Goal: Information Seeking & Learning: Learn about a topic

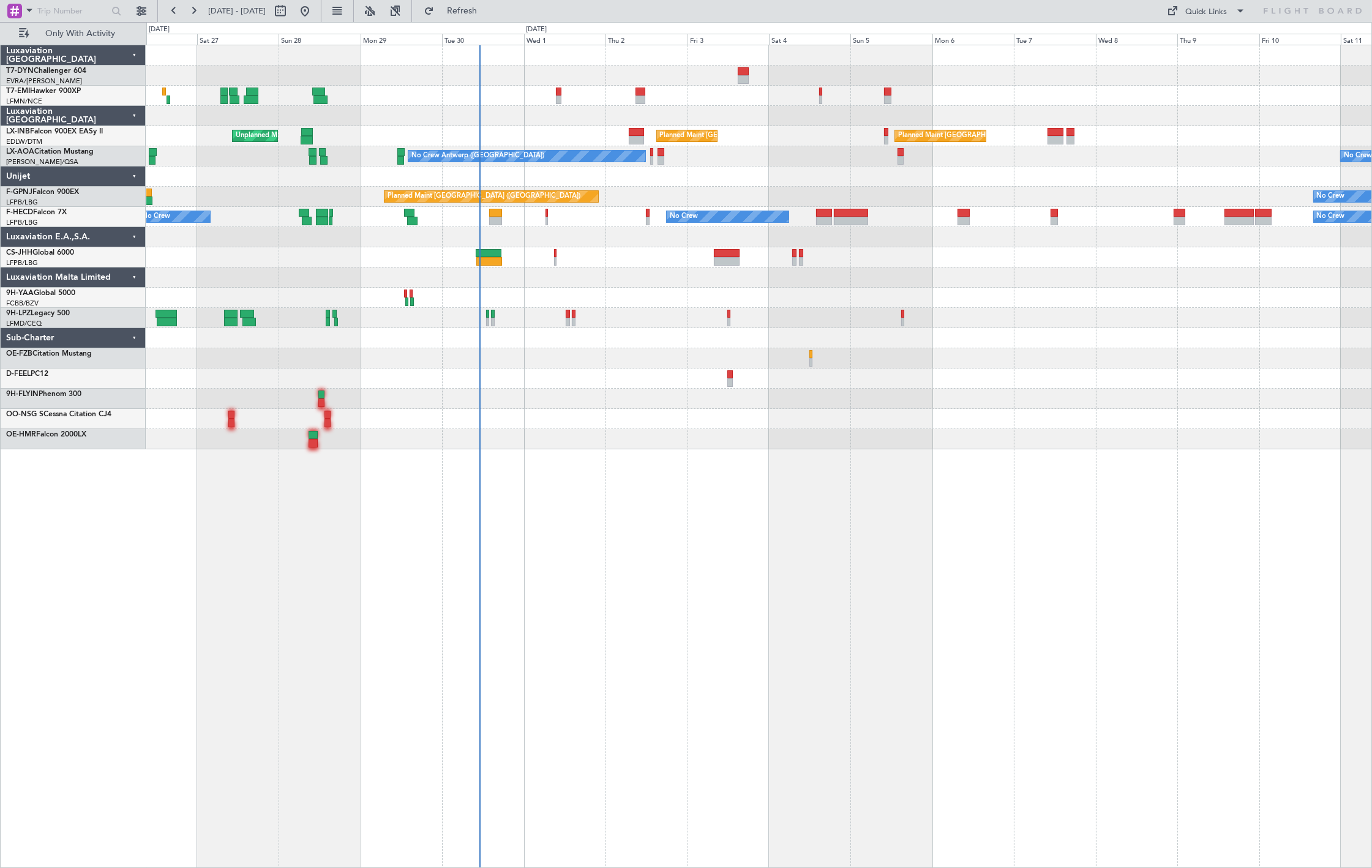
click at [58, 91] on link "T7-EMI Hawker 900XP" at bounding box center [44, 91] width 75 height 8
click at [71, 85] on div "EVRA/RIX Riga (Riga Intl)" at bounding box center [76, 81] width 139 height 10
click at [46, 90] on link "T7-EMI Hawker 900XP" at bounding box center [44, 91] width 75 height 8
click at [67, 33] on span "Only With Activity" at bounding box center [80, 33] width 97 height 8
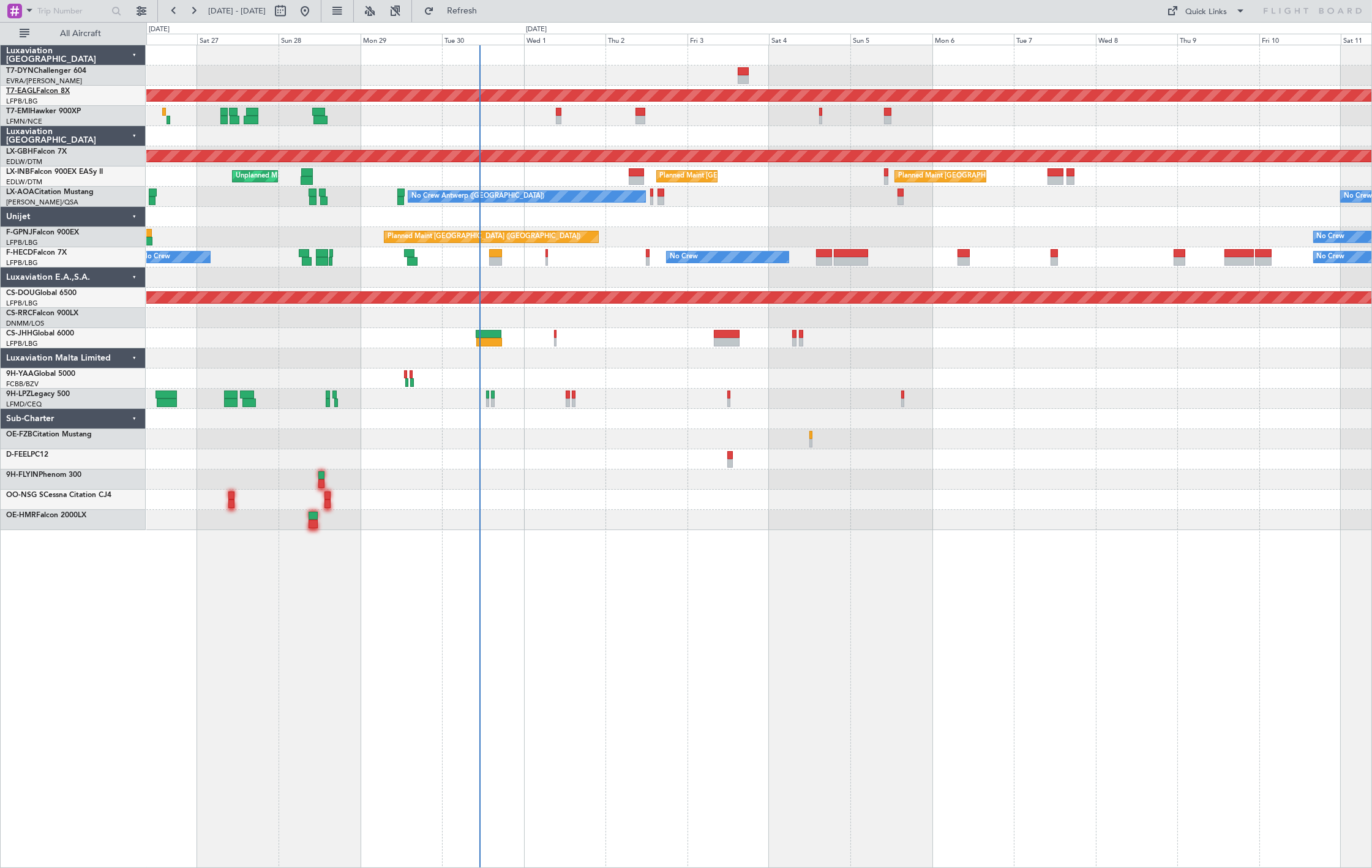
click at [44, 88] on link "T7-EAGL Falcon 8X" at bounding box center [38, 91] width 64 height 8
click at [98, 37] on span "All Aircraft" at bounding box center [80, 33] width 97 height 8
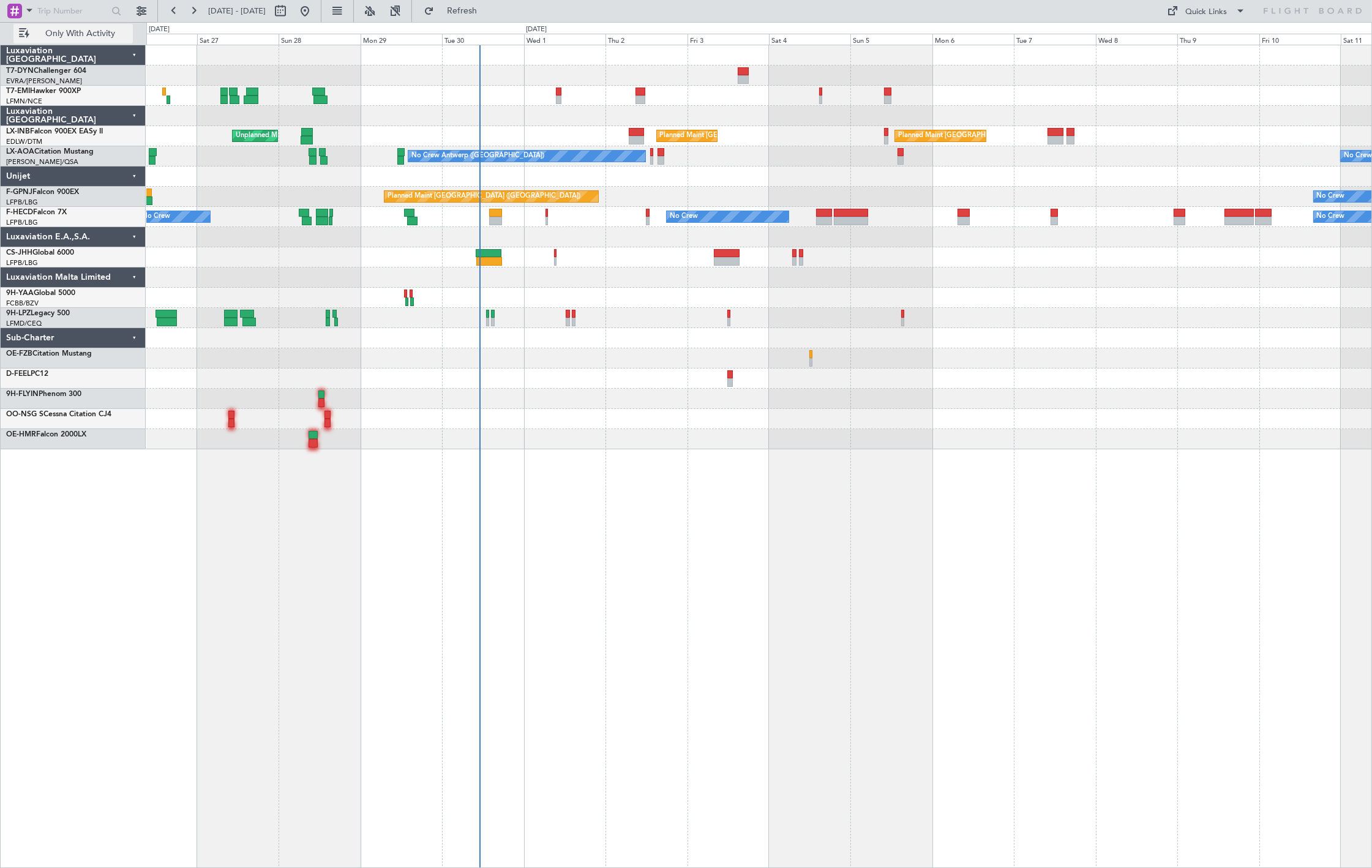
click at [98, 37] on span "Only With Activity" at bounding box center [80, 33] width 97 height 8
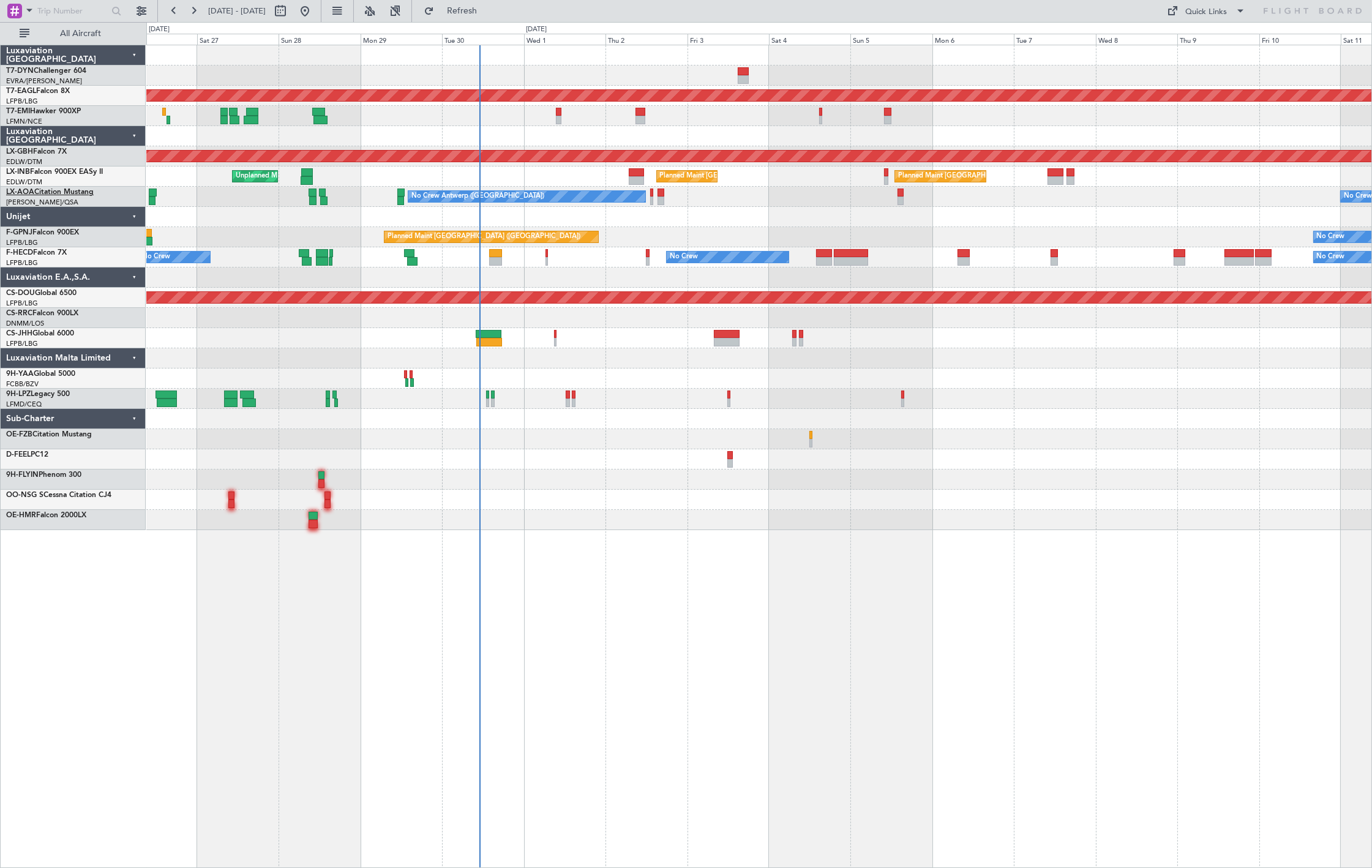
drag, startPoint x: 54, startPoint y: 168, endPoint x: 50, endPoint y: 191, distance: 23.3
drag, startPoint x: 106, startPoint y: 34, endPoint x: 130, endPoint y: 44, distance: 26.0
click at [105, 34] on span "All Aircraft" at bounding box center [80, 33] width 97 height 8
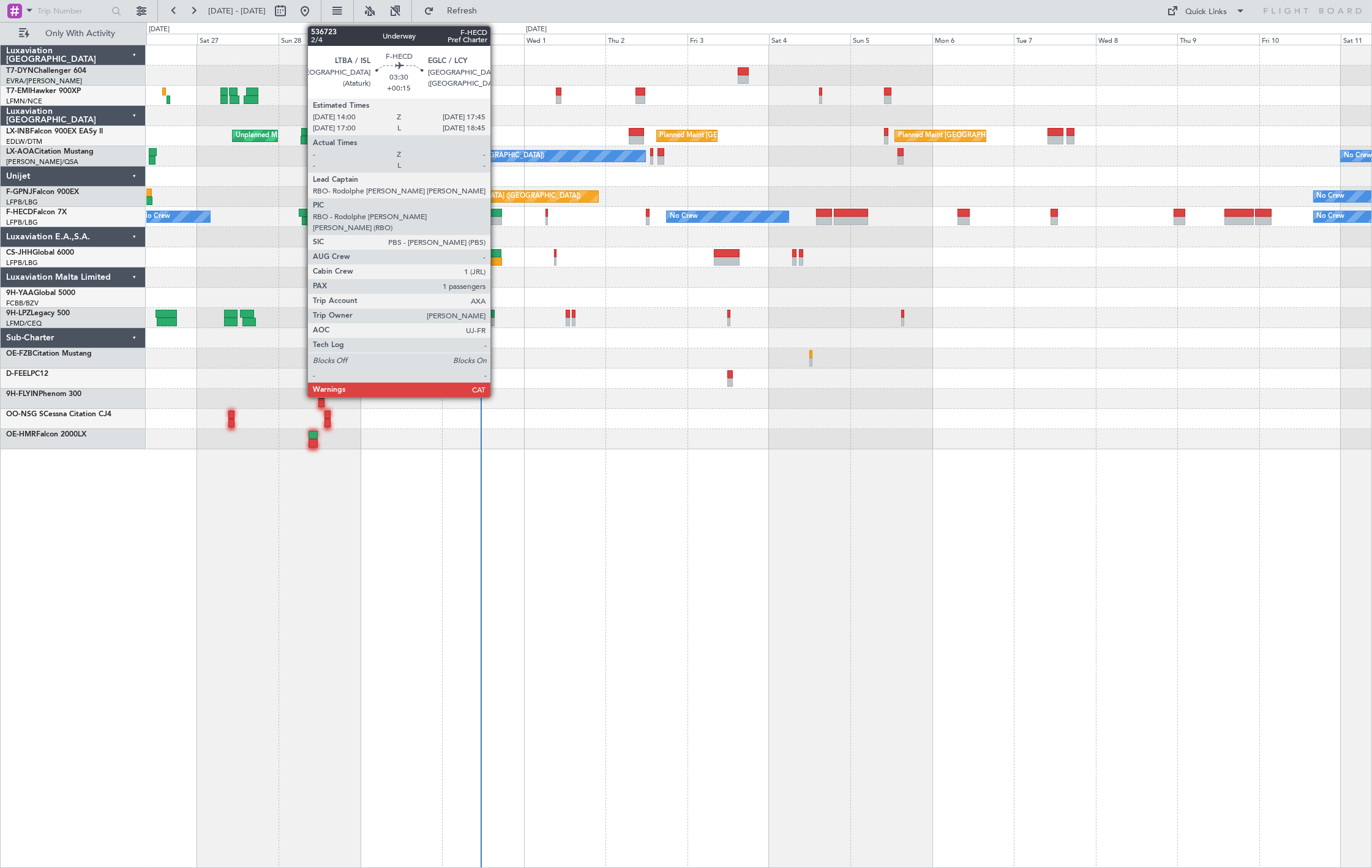
click at [496, 218] on div at bounding box center [496, 221] width 13 height 8
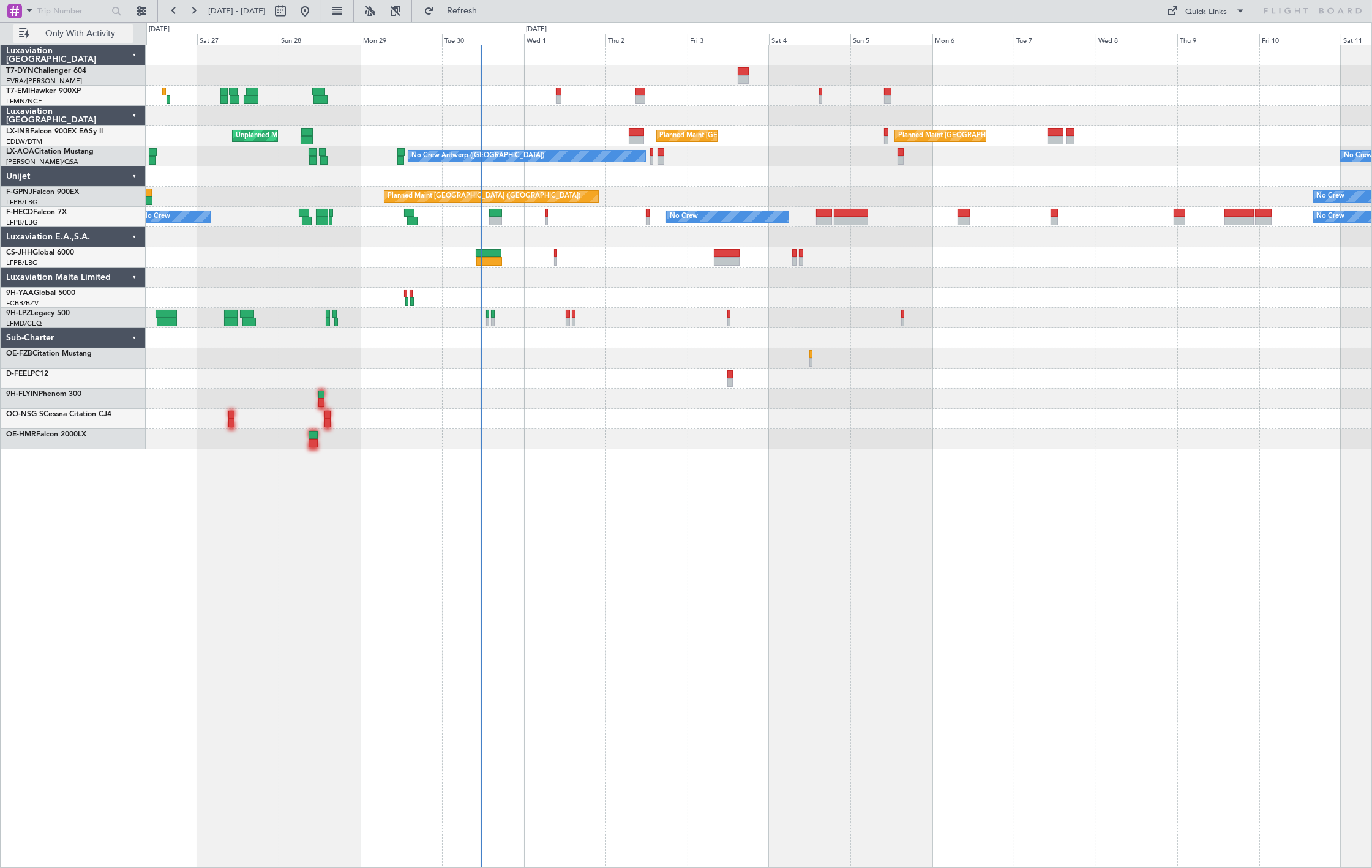
click at [76, 33] on span "Only With Activity" at bounding box center [80, 33] width 97 height 8
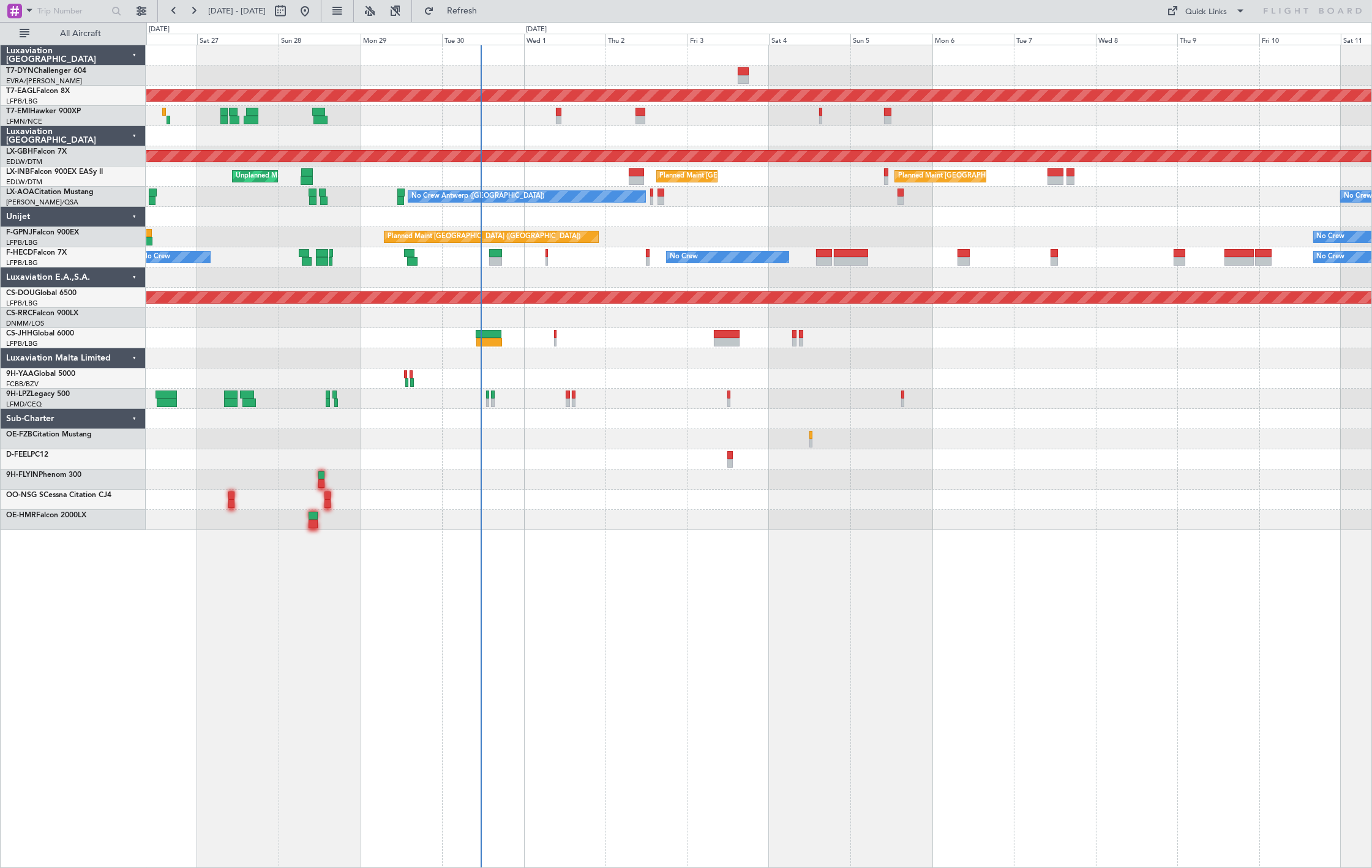
click at [139, 420] on div "Sub-Charter" at bounding box center [73, 419] width 145 height 20
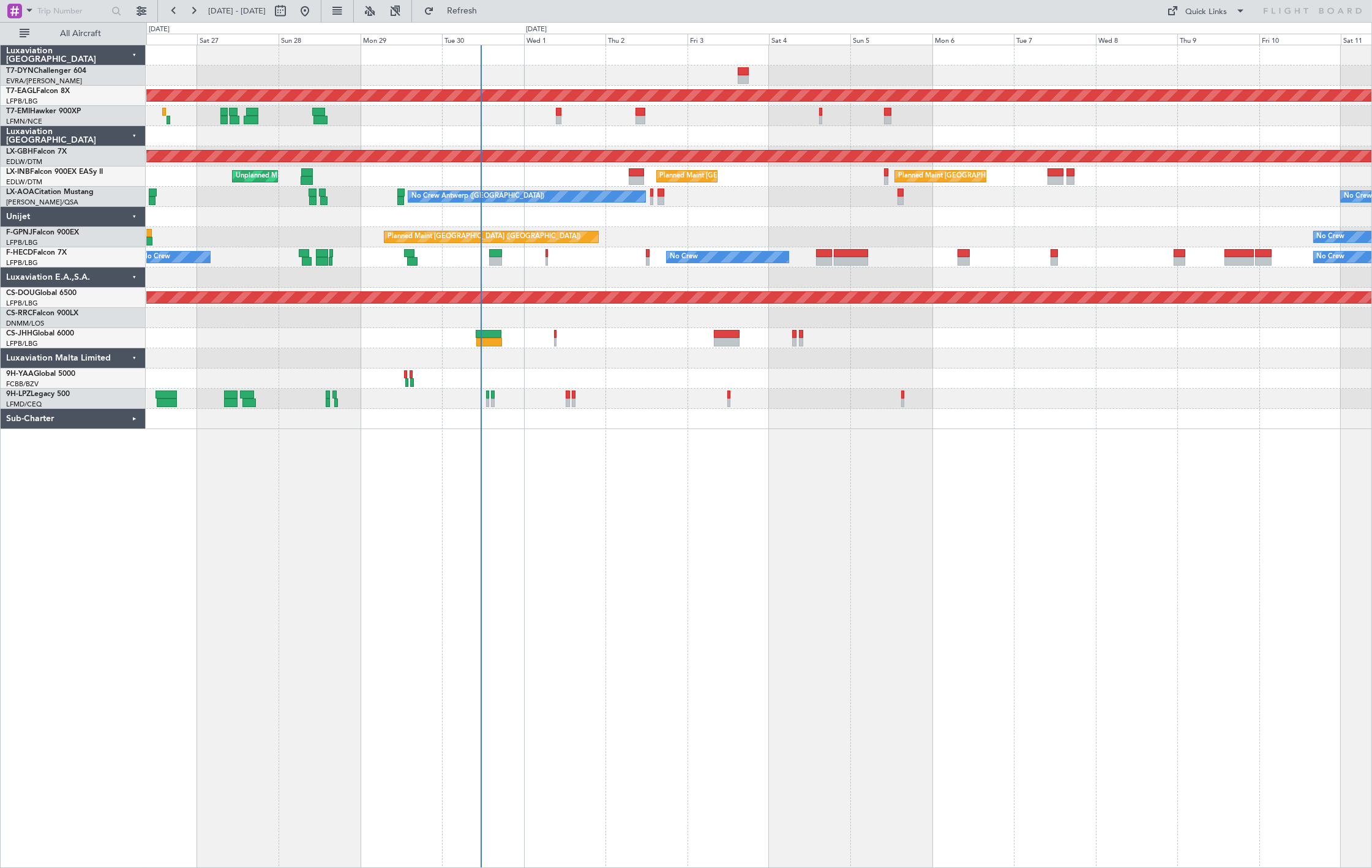
click at [139, 420] on div "Sub-Charter" at bounding box center [73, 419] width 145 height 20
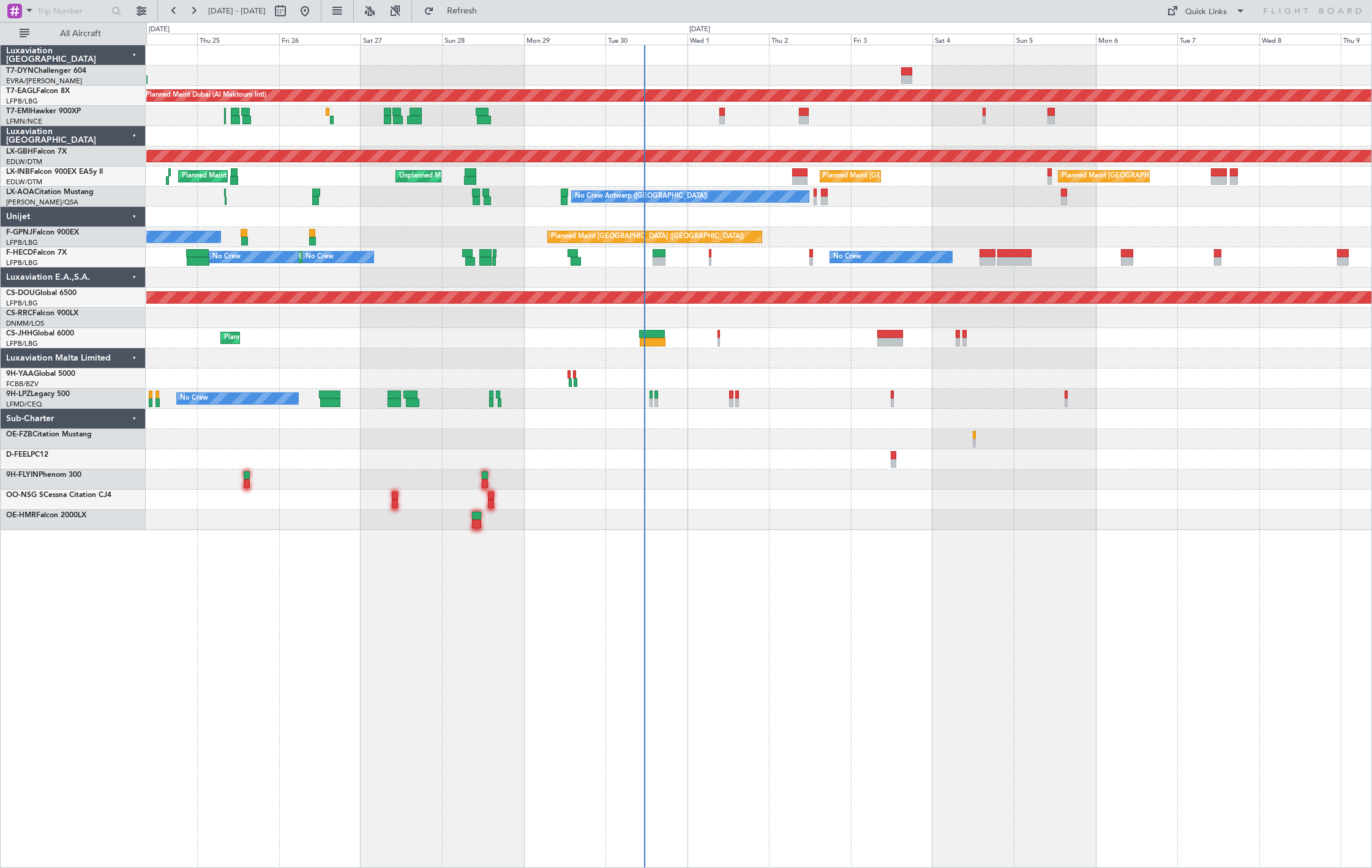
click at [675, 464] on div at bounding box center [758, 459] width 1225 height 20
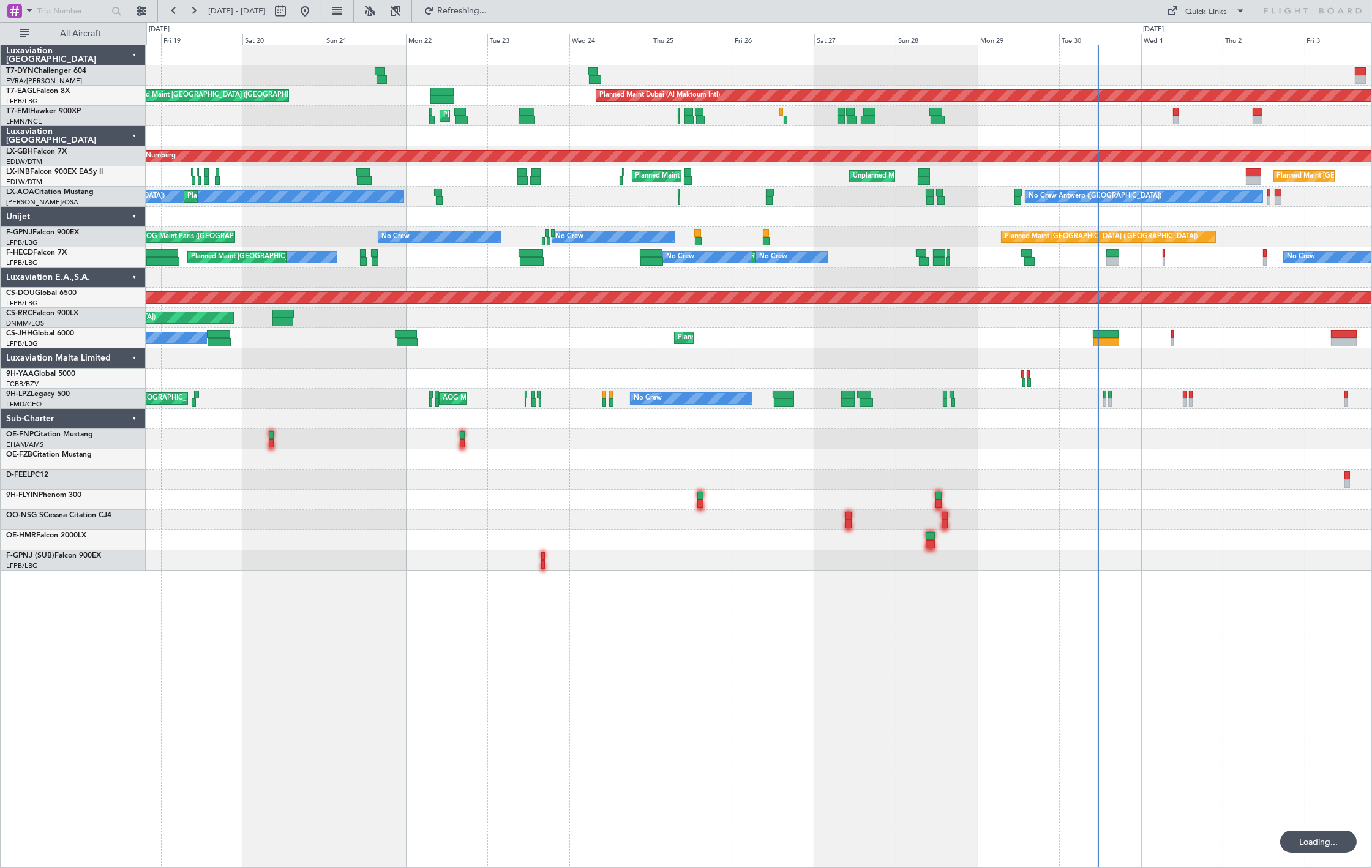
click at [887, 473] on div at bounding box center [758, 479] width 1225 height 20
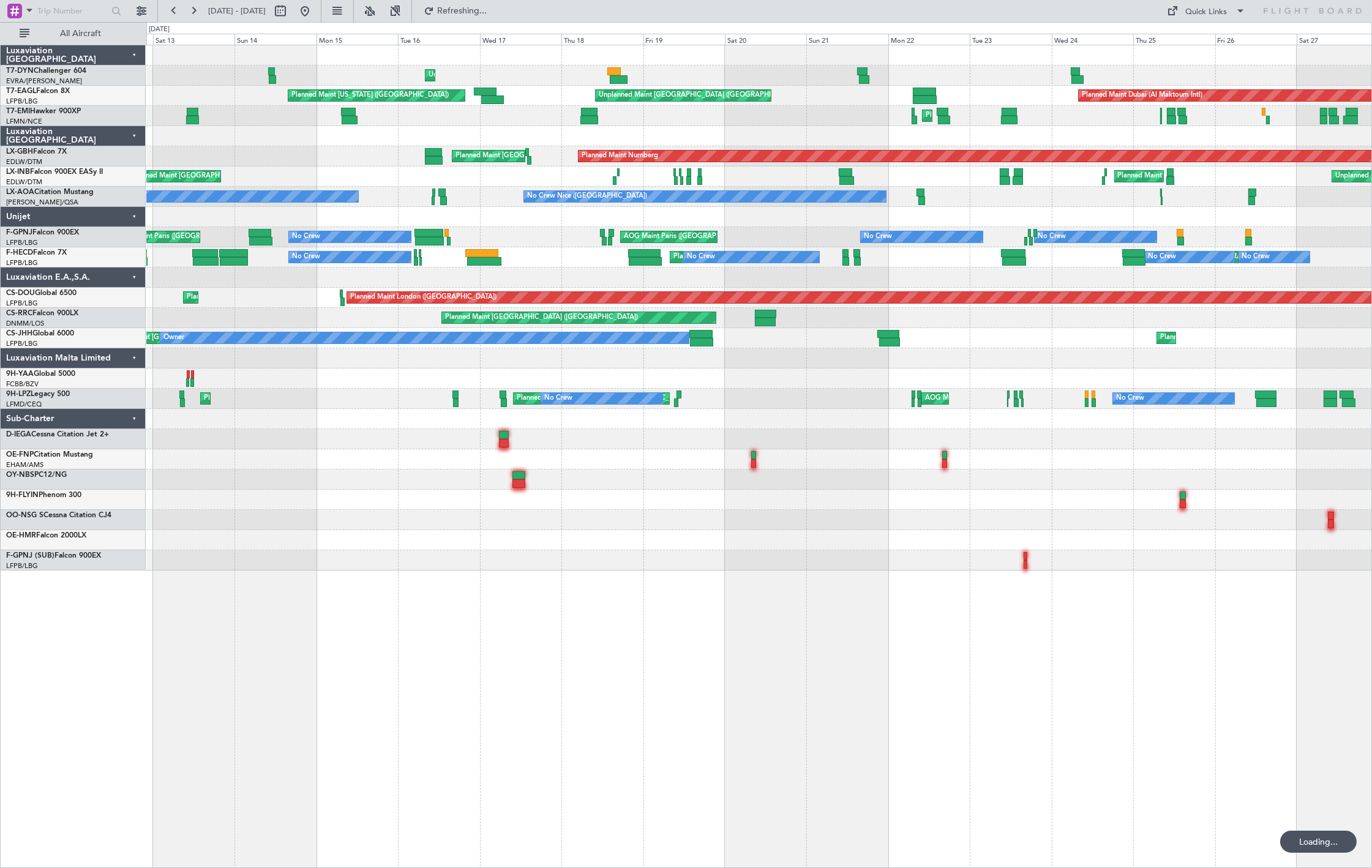
click at [661, 476] on div at bounding box center [758, 479] width 1225 height 20
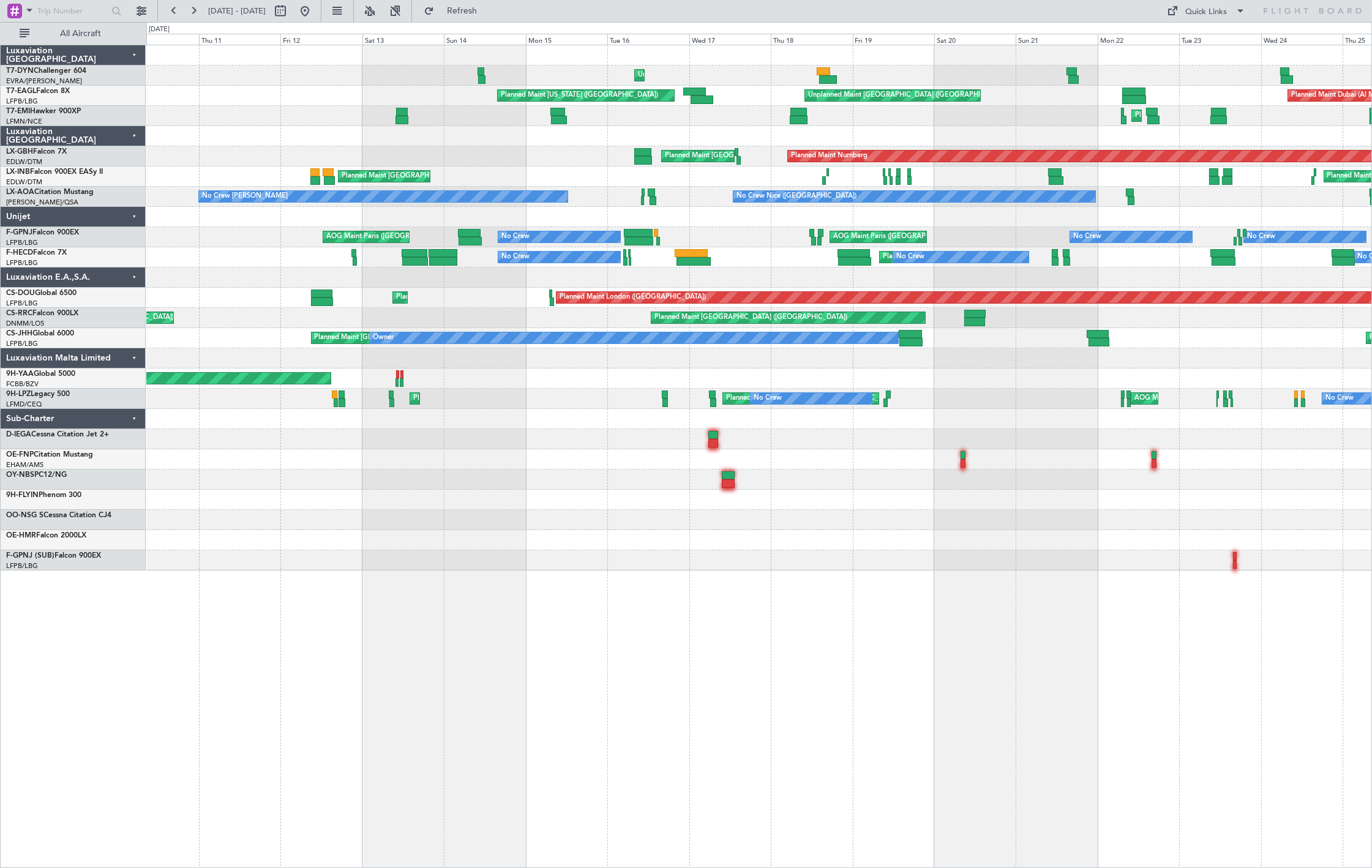
click at [522, 464] on div at bounding box center [758, 459] width 1225 height 20
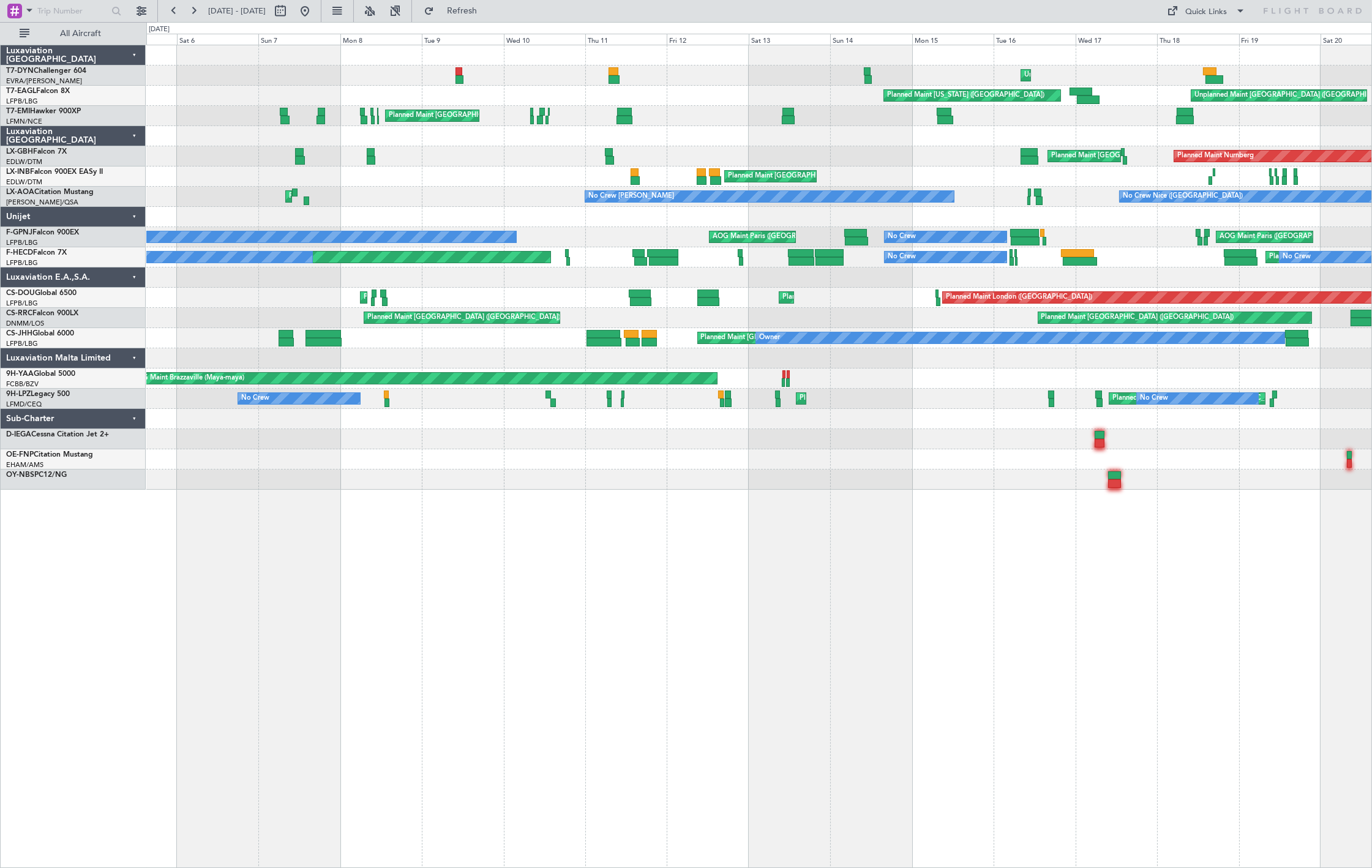
click at [528, 476] on div "Unplanned Maint Riga (Riga Intl) Unplanned Maint Paris (Le Bourget) Planned Mai…" at bounding box center [758, 267] width 1225 height 444
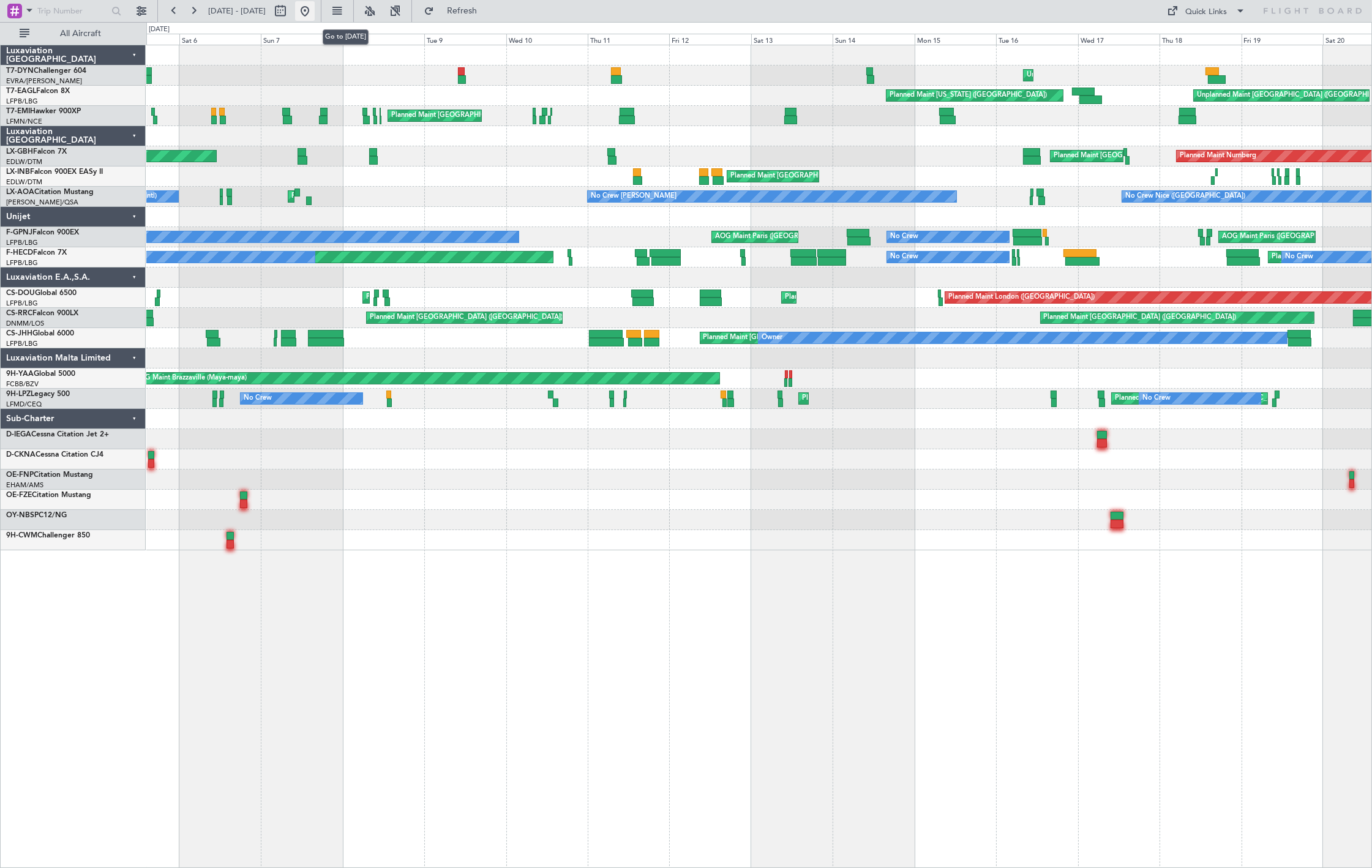
click at [315, 10] on button at bounding box center [305, 11] width 19 height 19
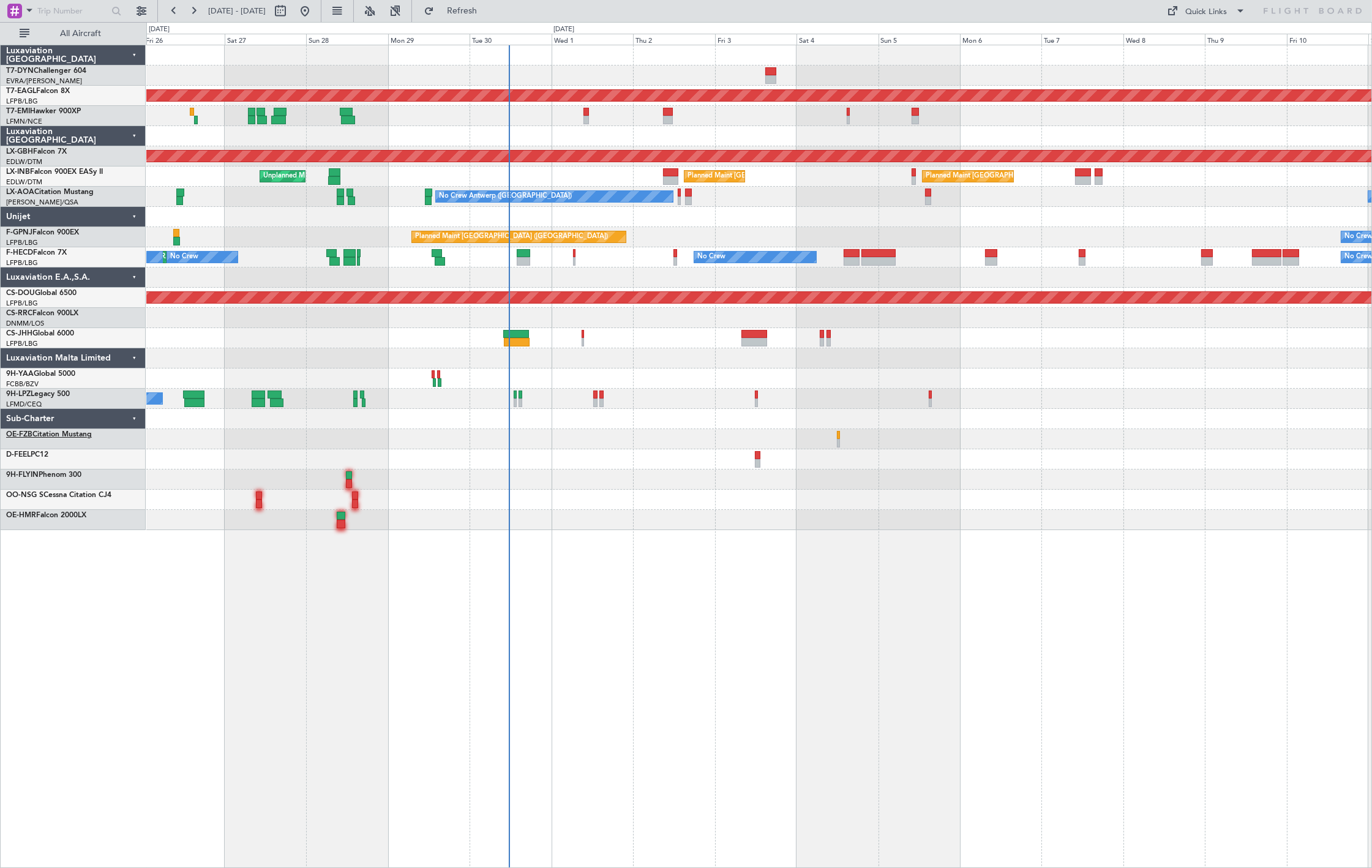
click at [54, 438] on link "OE-FZB Citation Mustang" at bounding box center [49, 435] width 86 height 8
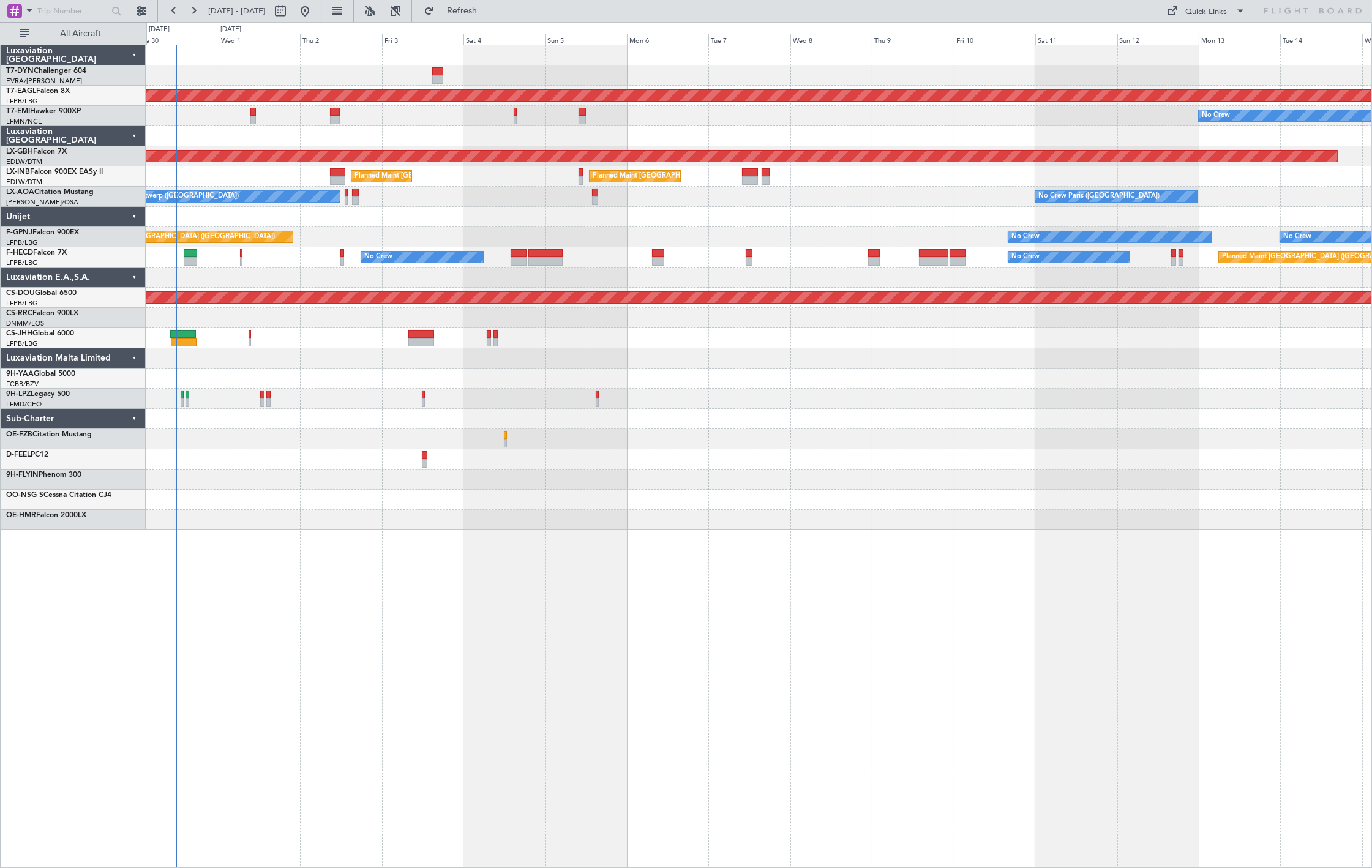
click at [458, 476] on div "Planned Maint Dubai (Al Maktoum Intl) No Crew Planned Maint Nurnberg Planned Ma…" at bounding box center [758, 288] width 1225 height 485
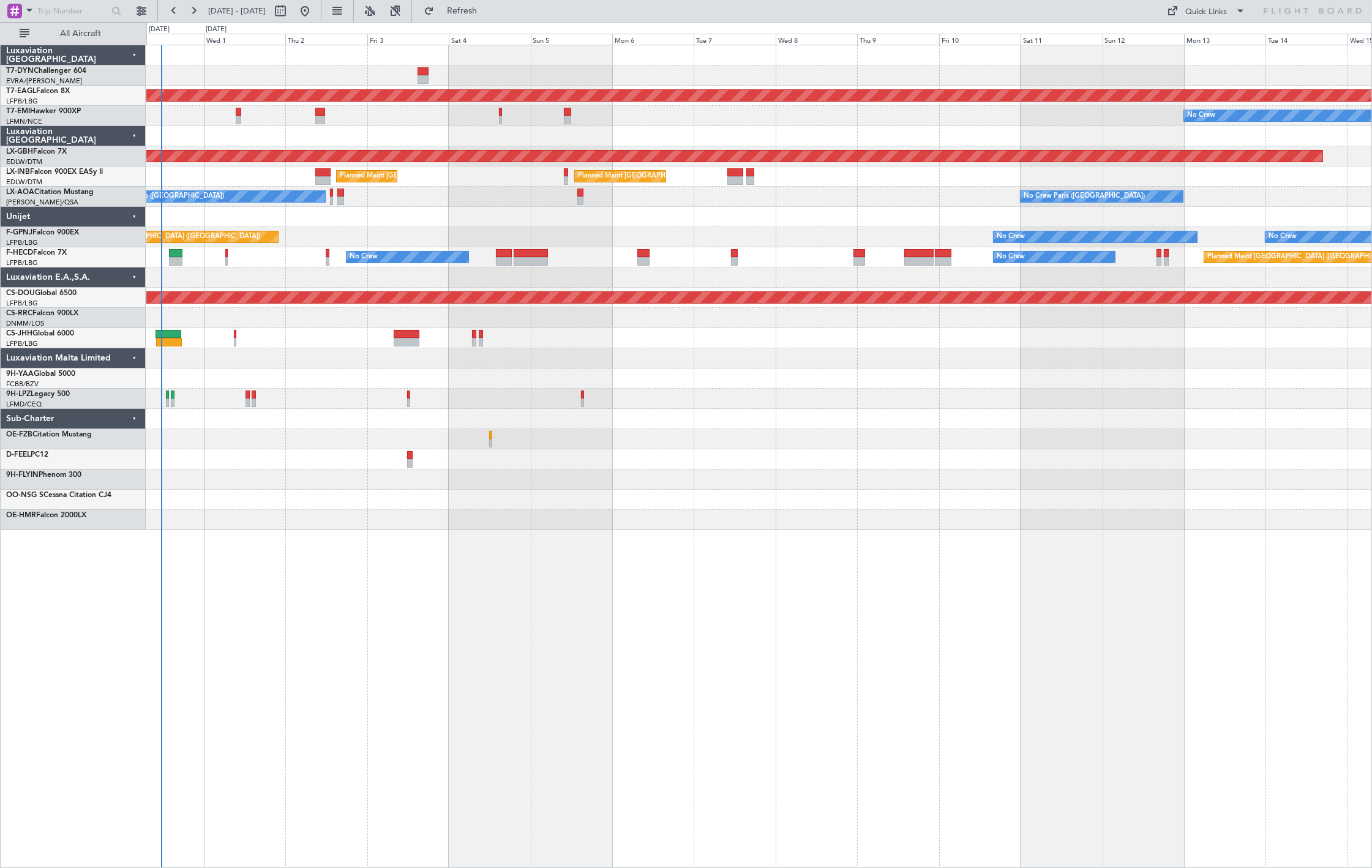
click at [383, 462] on div at bounding box center [758, 459] width 1225 height 20
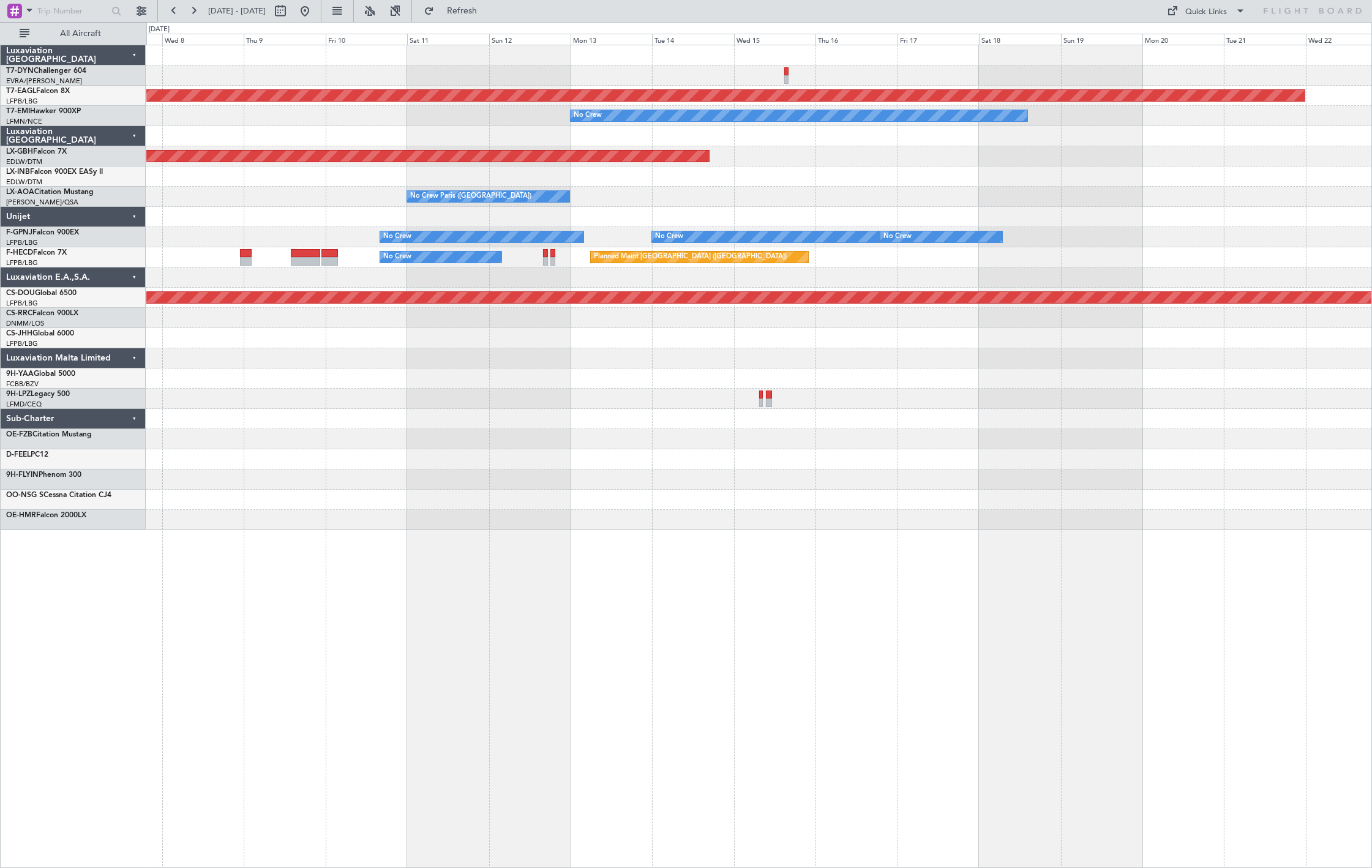
click at [383, 449] on div at bounding box center [758, 439] width 1225 height 20
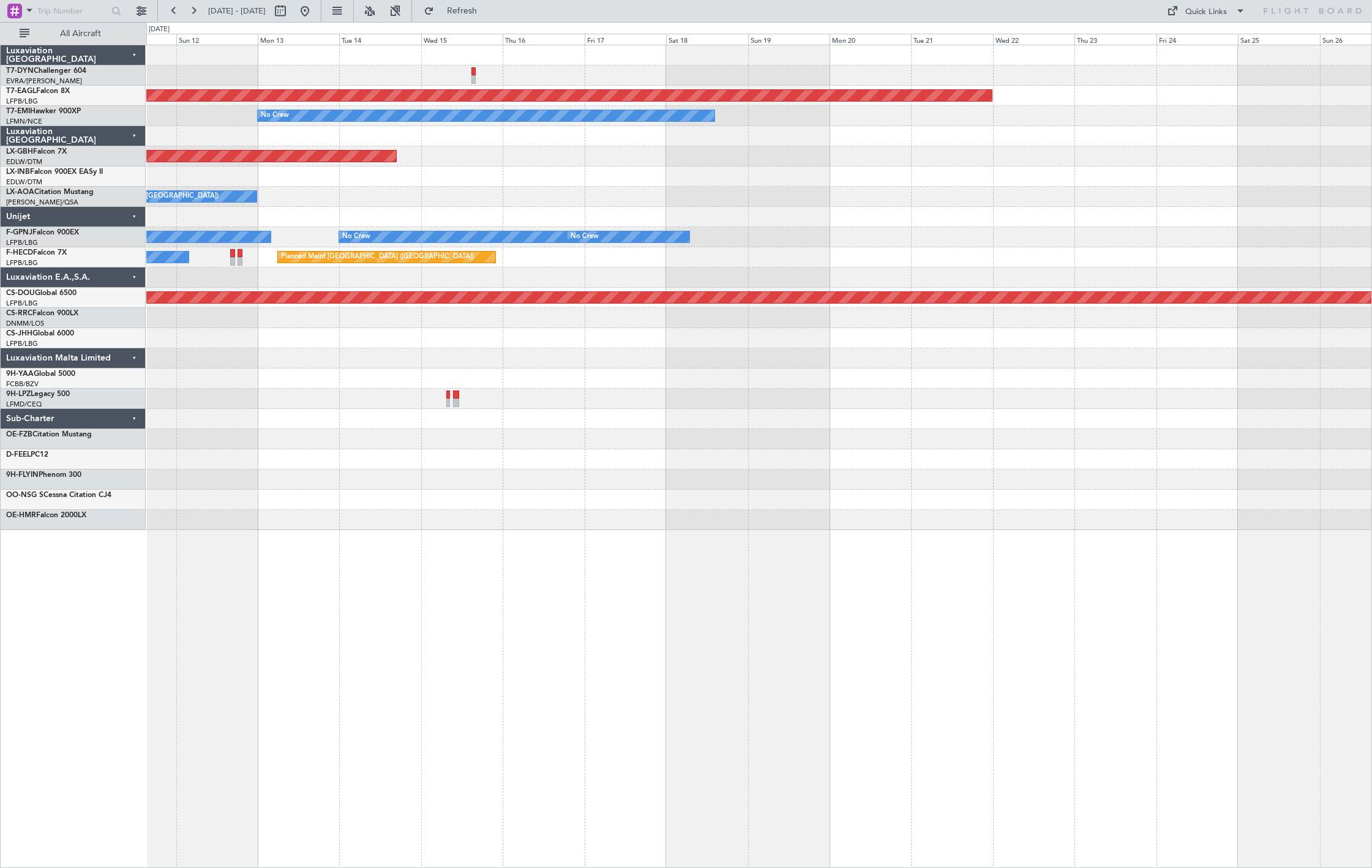
click at [605, 443] on div at bounding box center [758, 439] width 1225 height 20
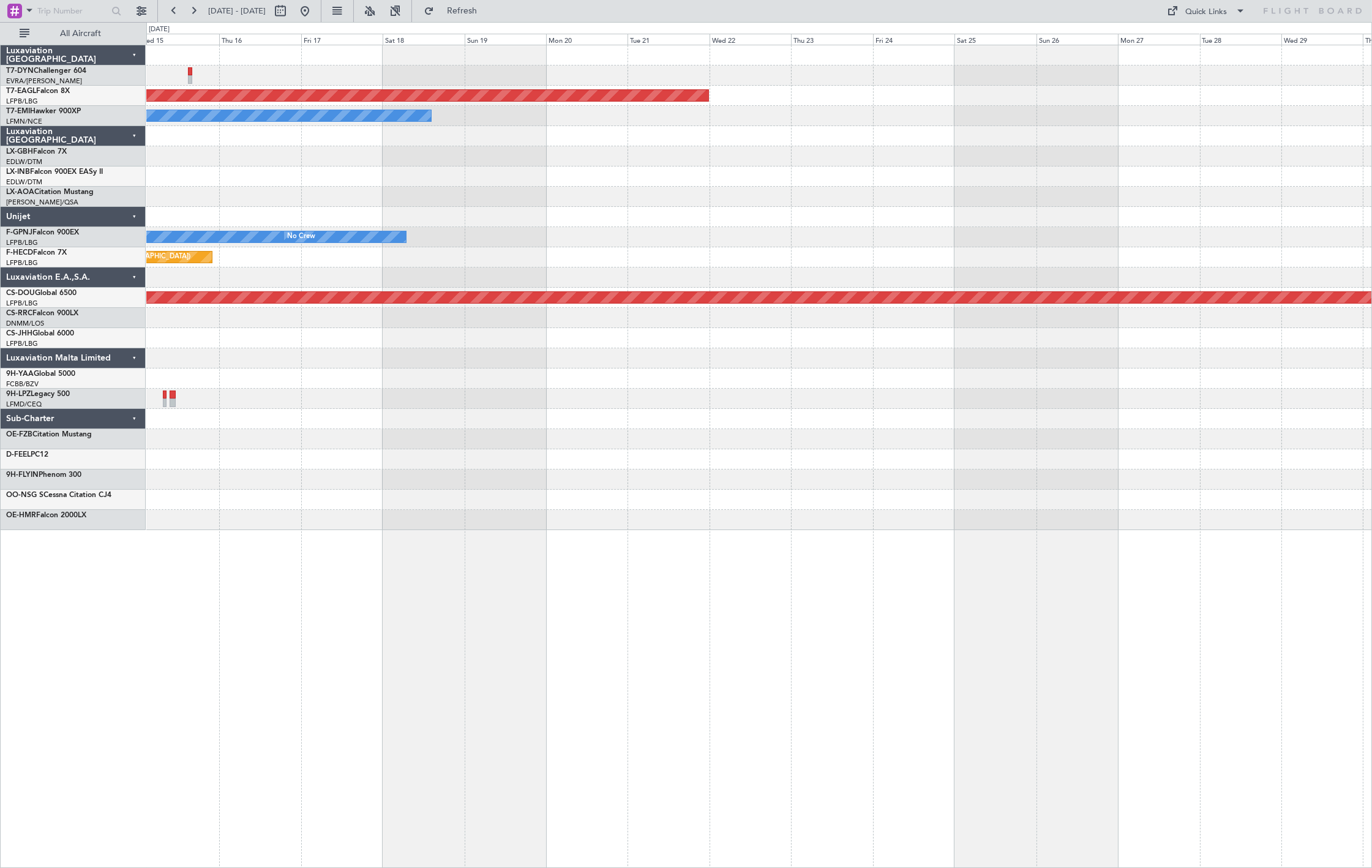
click at [695, 442] on div at bounding box center [758, 439] width 1225 height 20
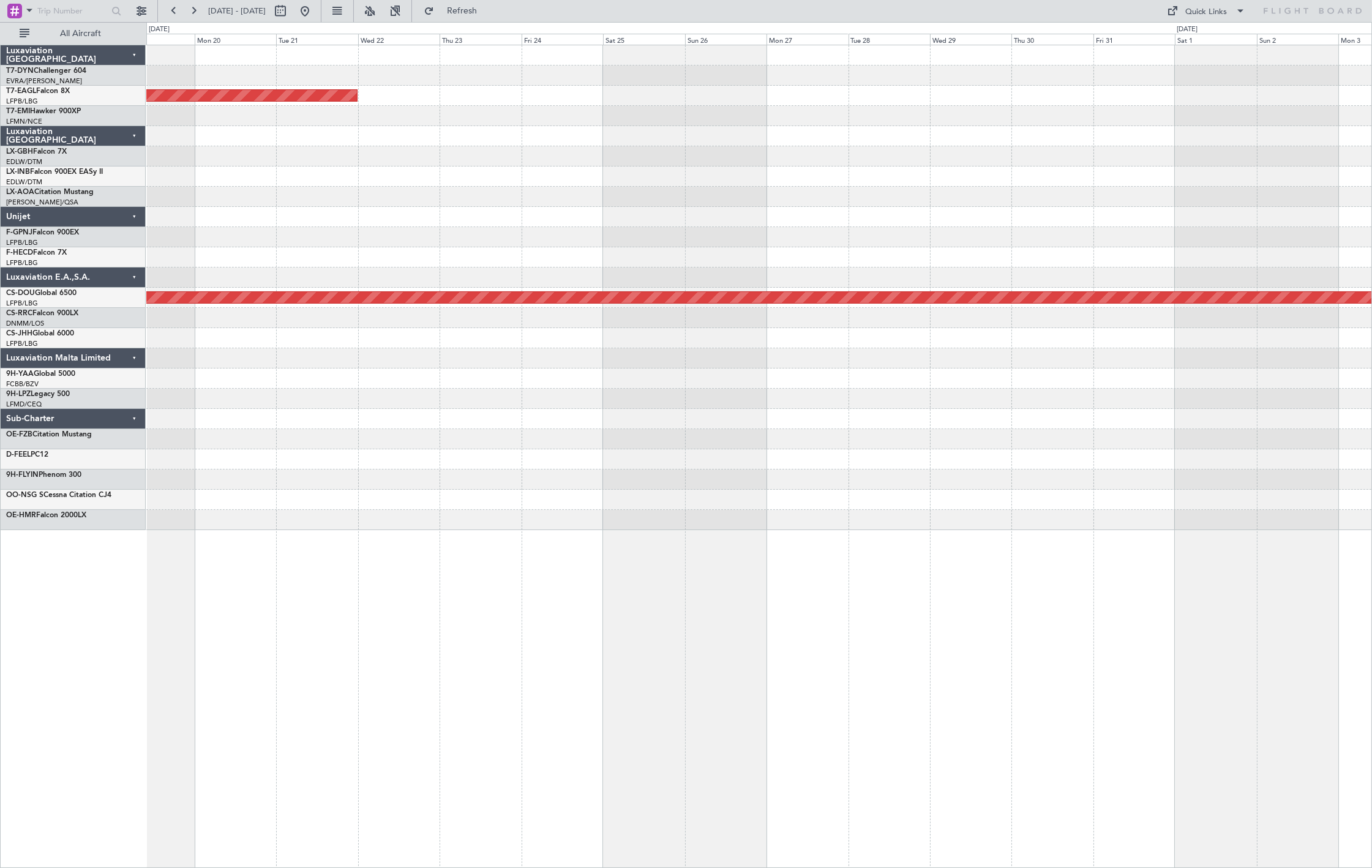
click at [483, 445] on div at bounding box center [758, 439] width 1225 height 20
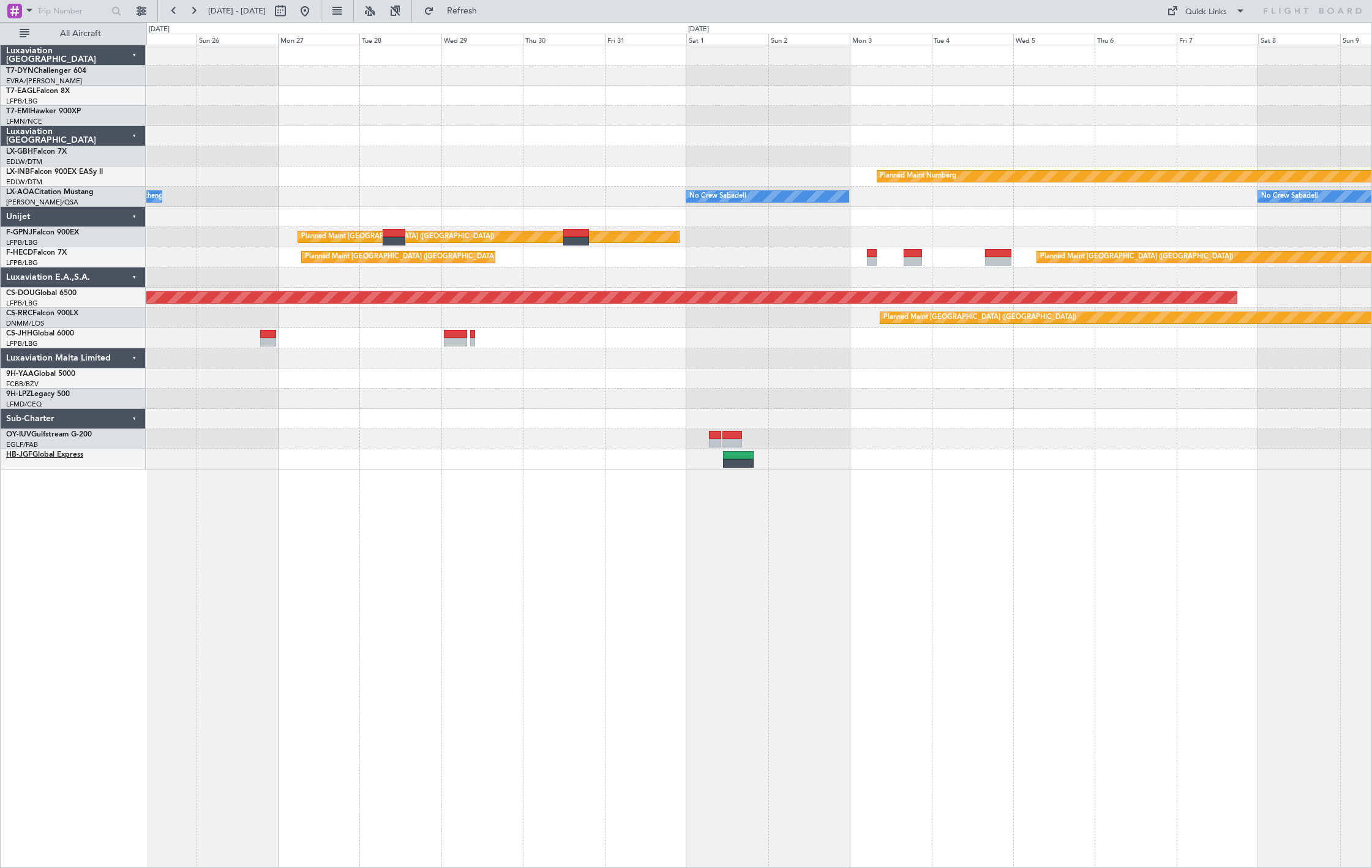
click at [54, 455] on link "HB-JGF Global Express" at bounding box center [44, 455] width 77 height 8
click at [315, 14] on div at bounding box center [293, 11] width 44 height 19
click at [315, 15] on button at bounding box center [305, 11] width 19 height 19
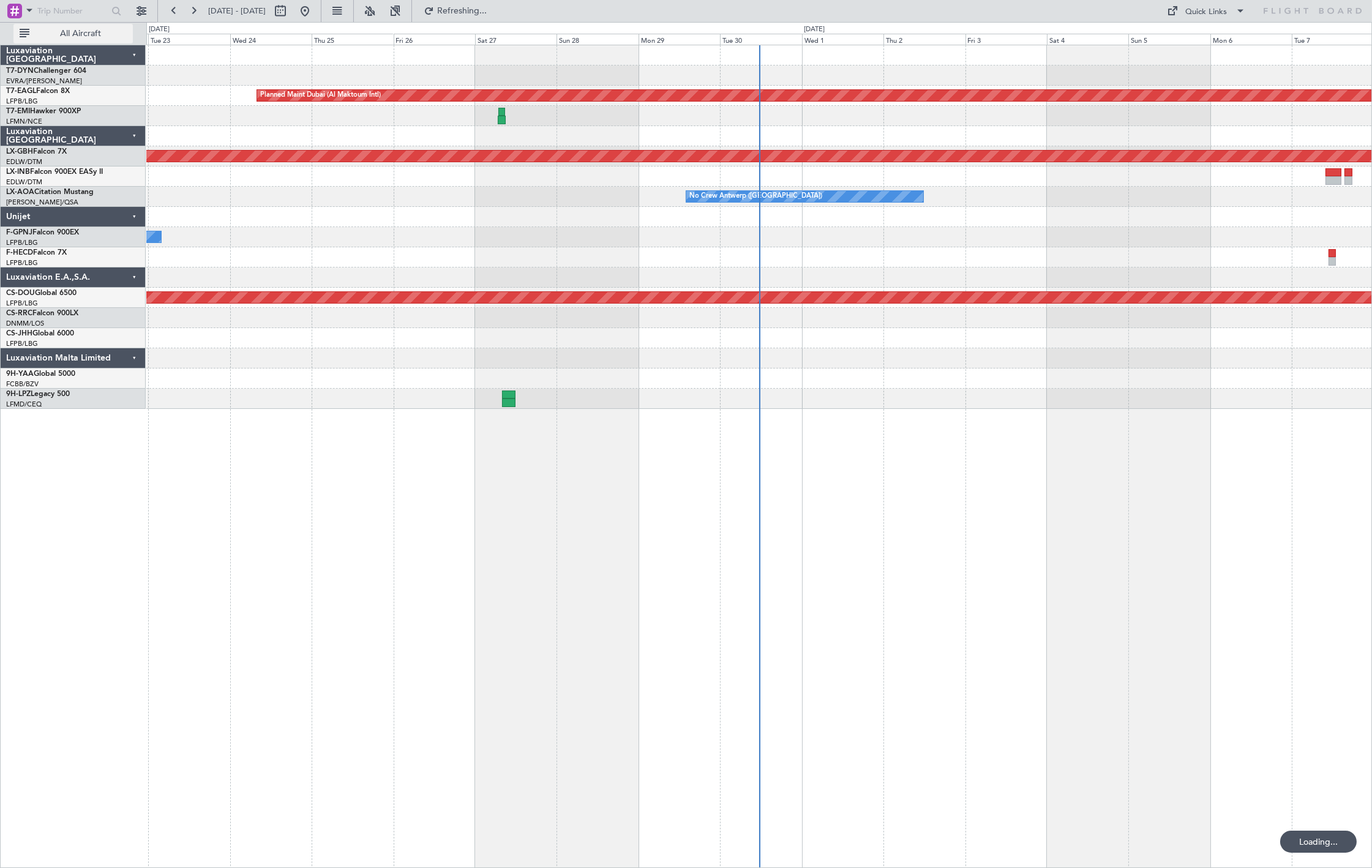
click at [92, 37] on span "All Aircraft" at bounding box center [80, 33] width 97 height 8
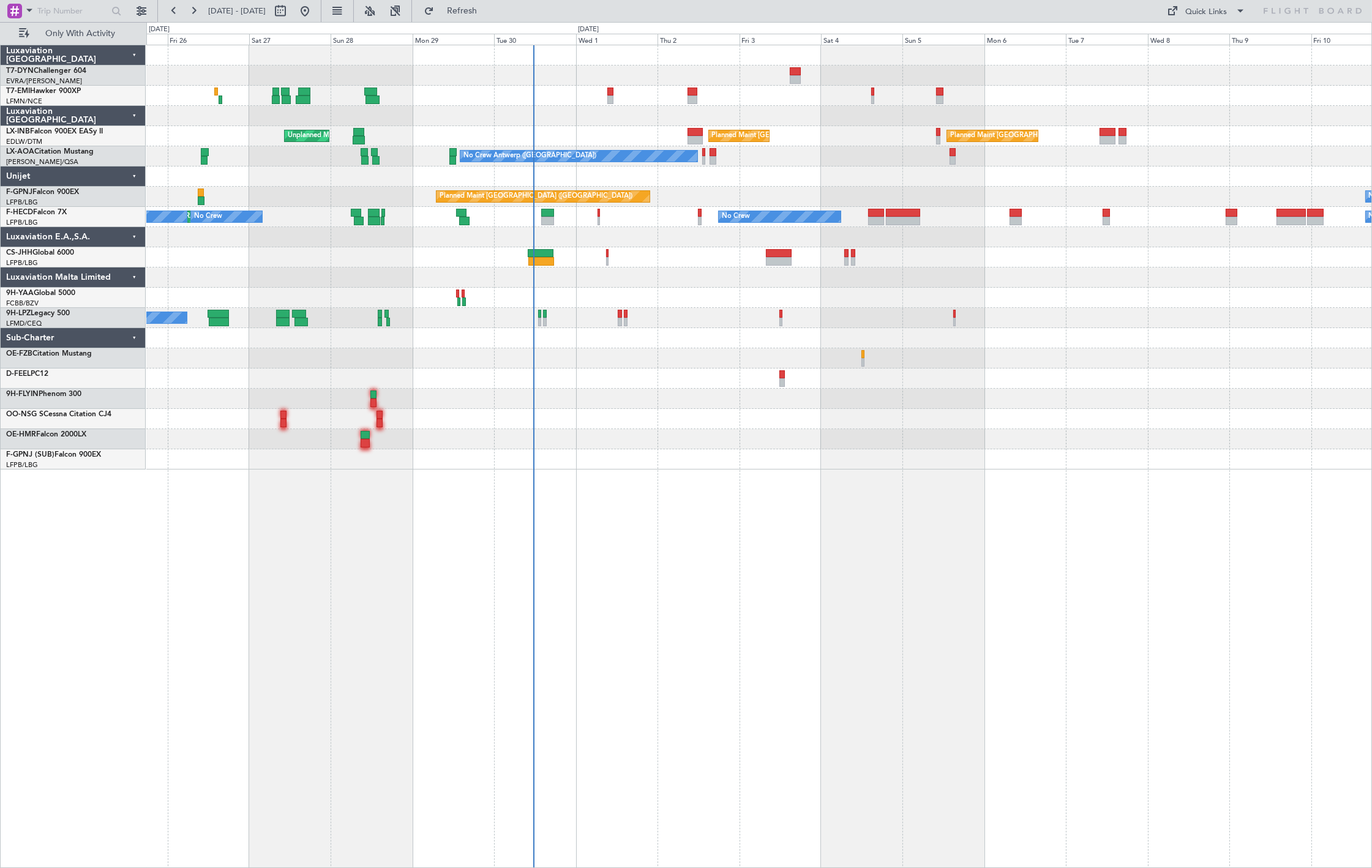
click at [551, 288] on div "Planned Maint Zurich No Crew Planned Maint London (Farnborough) Planned Maint Z…" at bounding box center [758, 257] width 1225 height 424
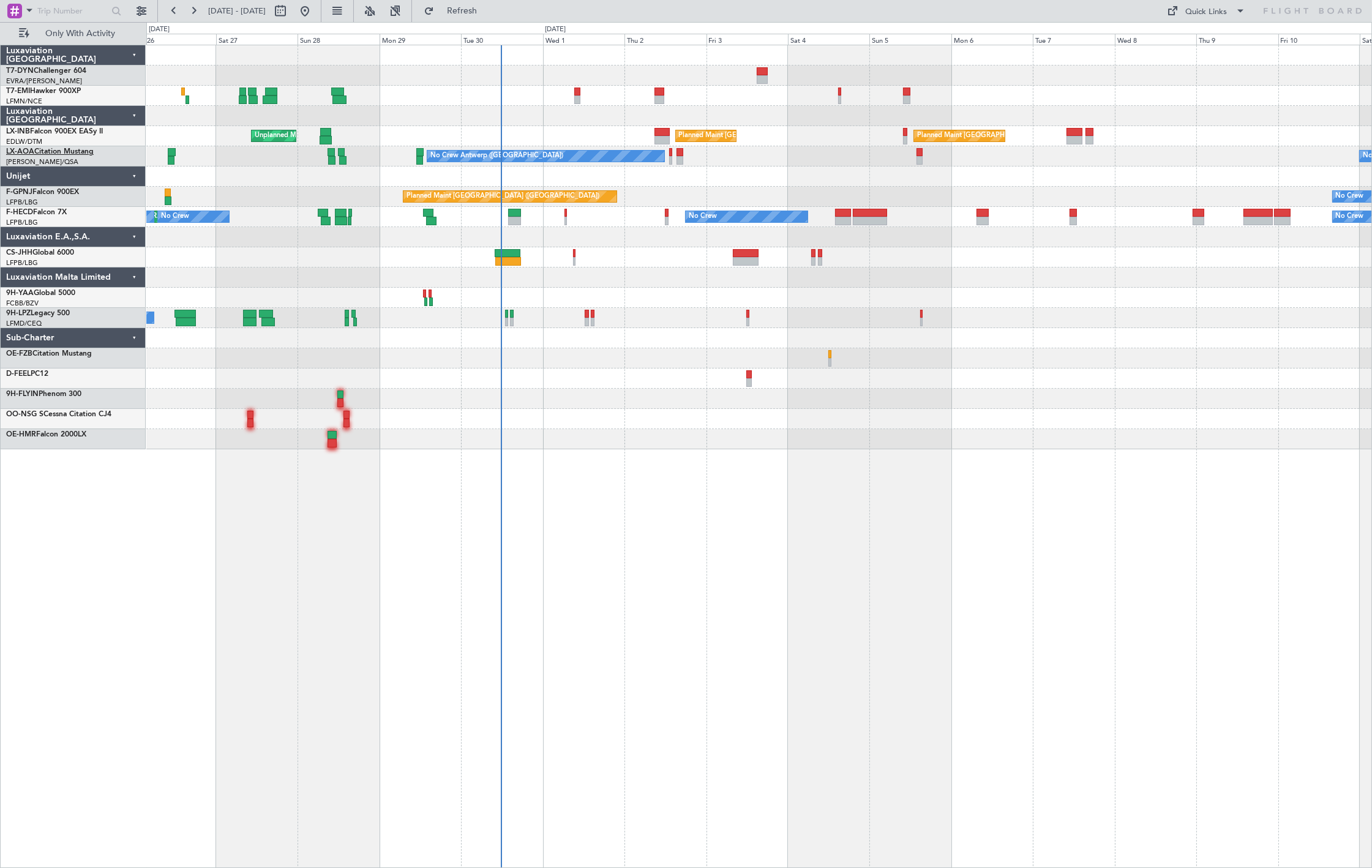
click at [64, 151] on link "LX-AOA Citation Mustang" at bounding box center [50, 152] width 87 height 8
click at [58, 38] on span "Only With Activity" at bounding box center [80, 33] width 97 height 8
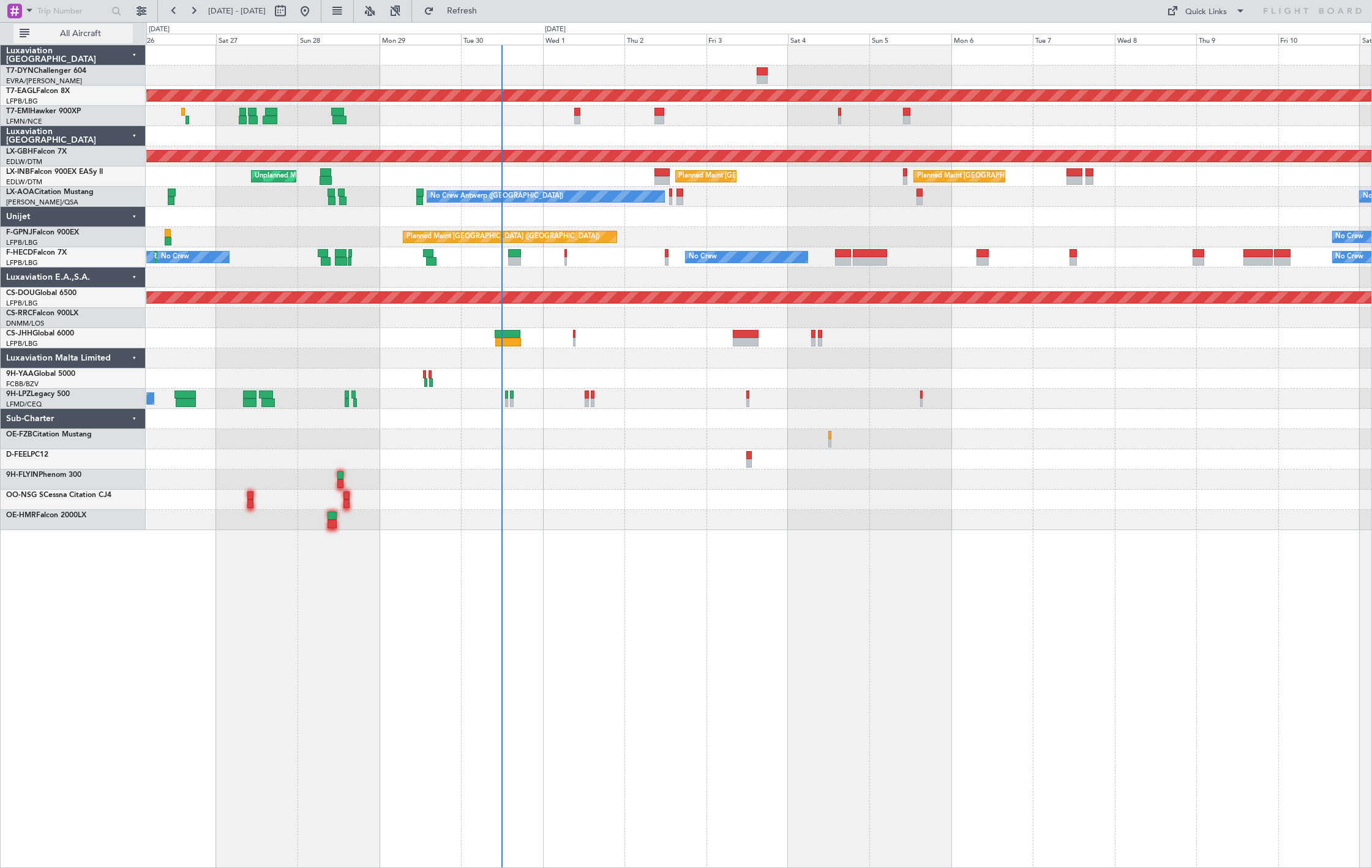
click at [58, 37] on span "All Aircraft" at bounding box center [80, 33] width 97 height 8
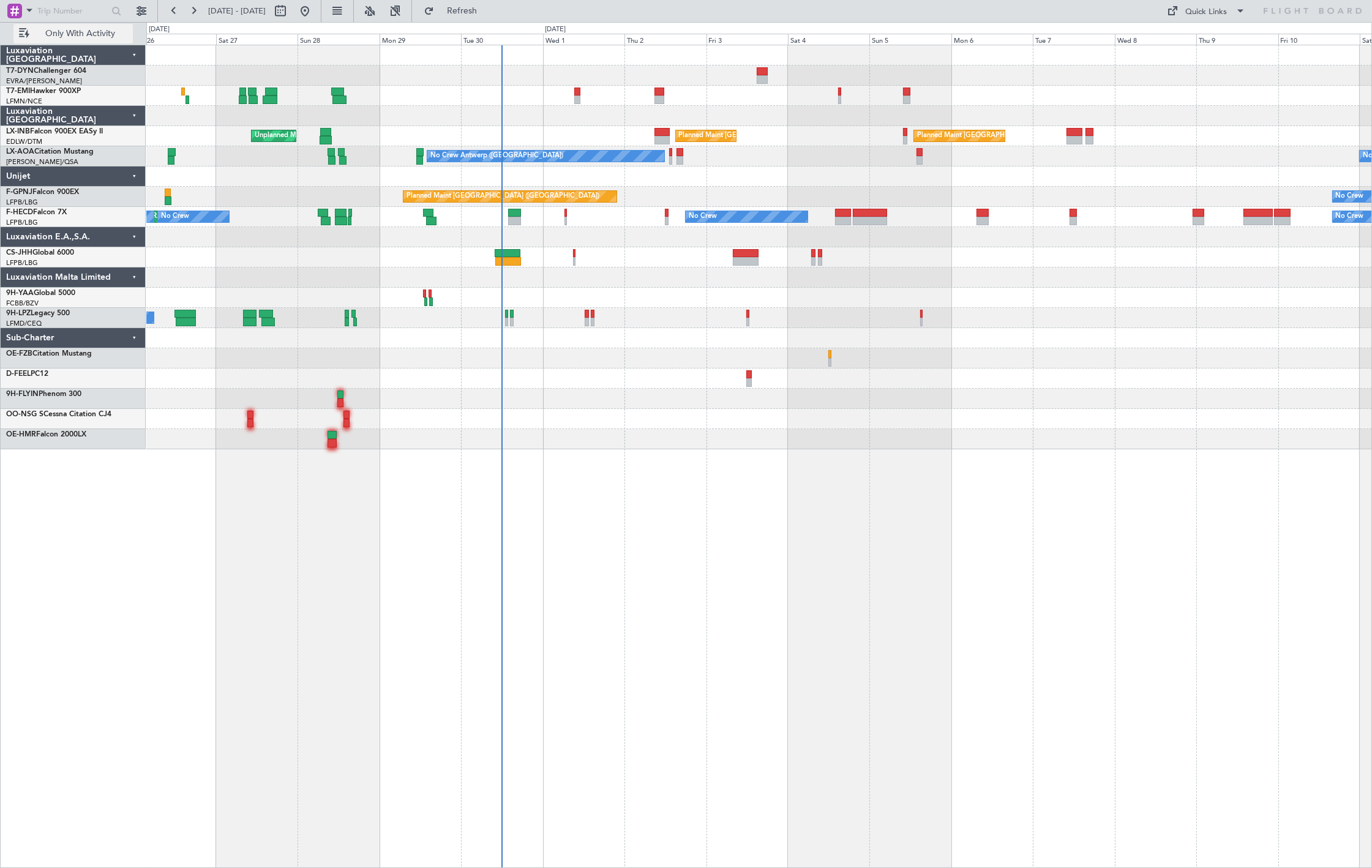
click at [64, 32] on span "Only With Activity" at bounding box center [80, 33] width 97 height 8
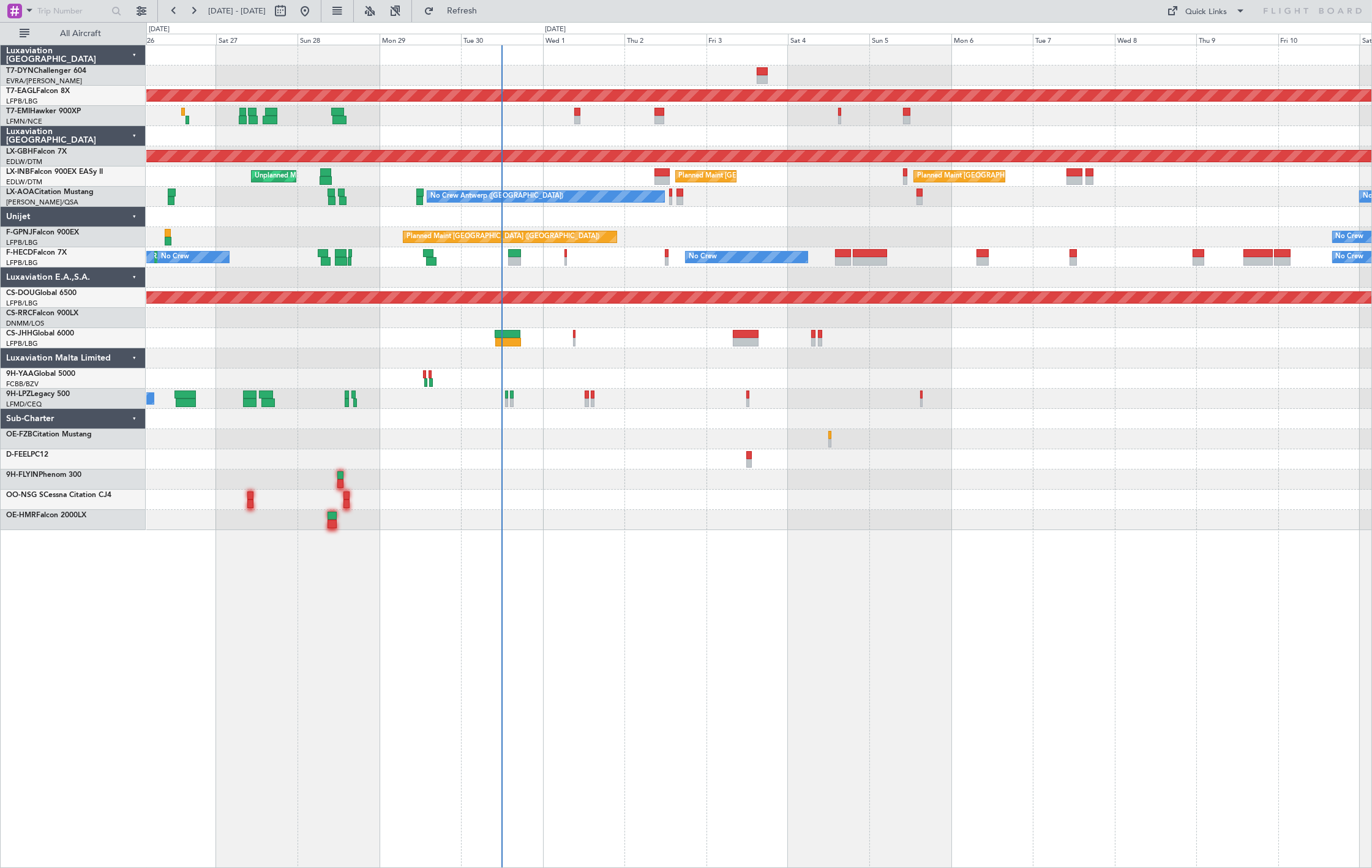
drag, startPoint x: 88, startPoint y: 31, endPoint x: 32, endPoint y: 53, distance: 60.2
click at [87, 31] on span "All Aircraft" at bounding box center [80, 33] width 97 height 8
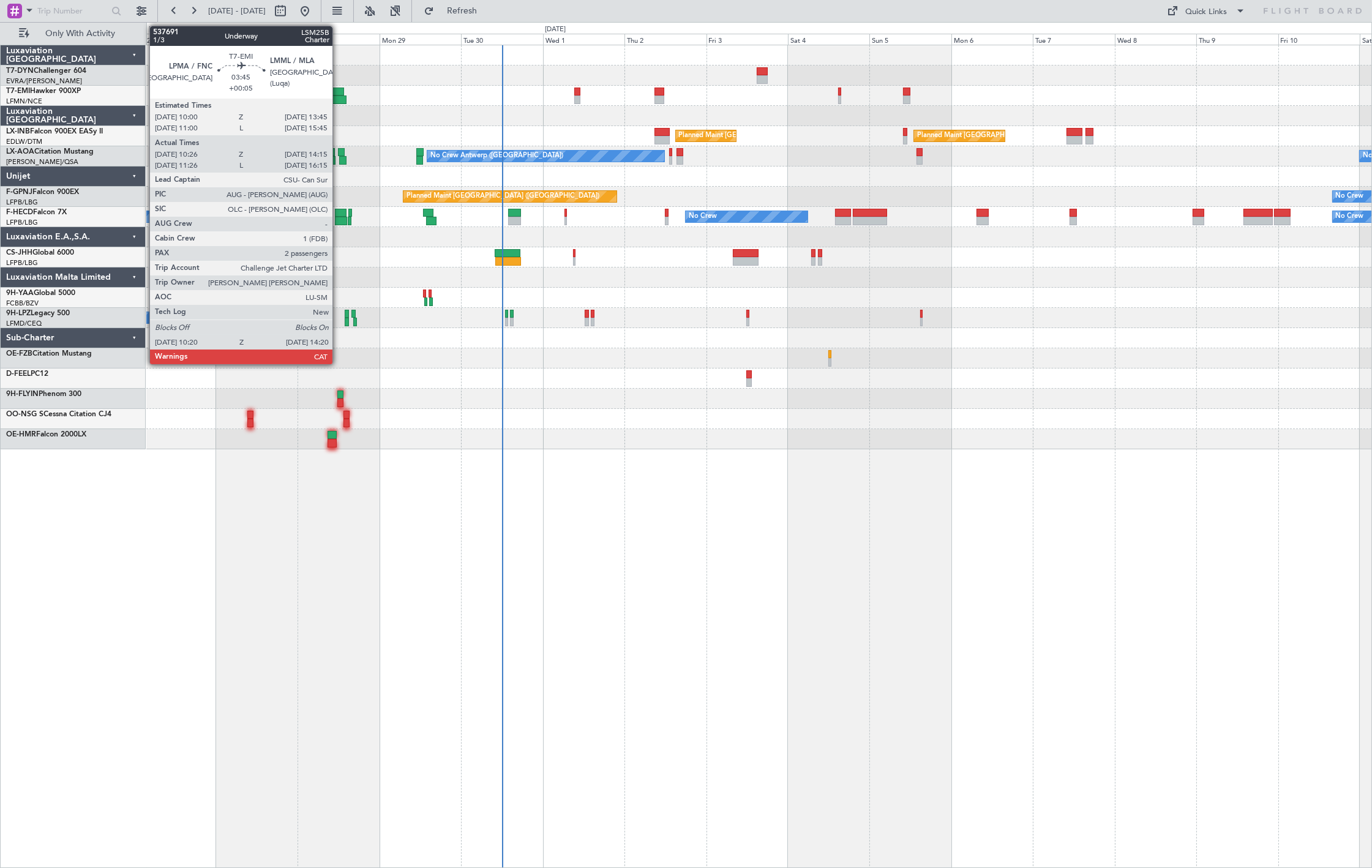
click at [338, 94] on div at bounding box center [338, 92] width 13 height 8
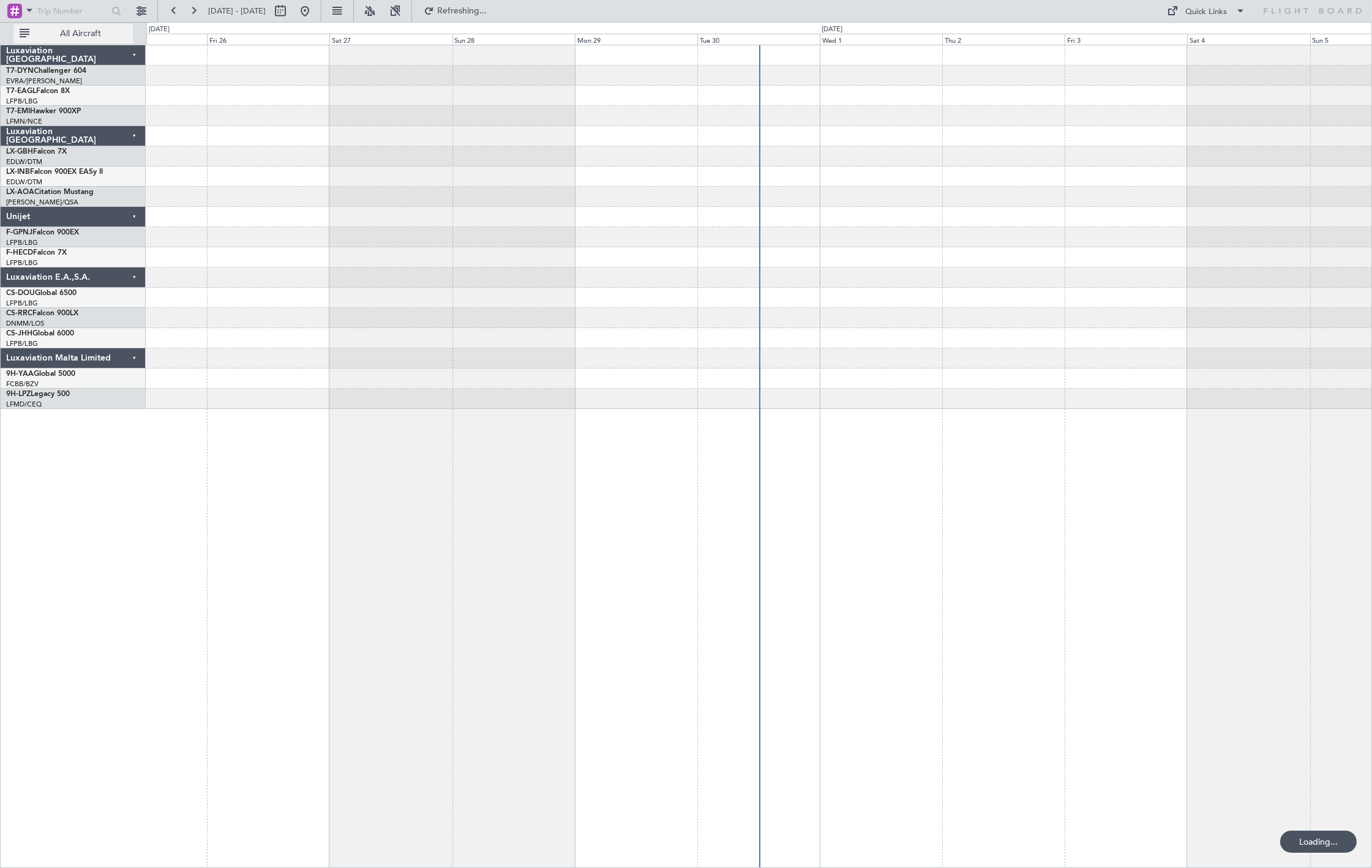
click at [94, 29] on span "All Aircraft" at bounding box center [80, 33] width 97 height 8
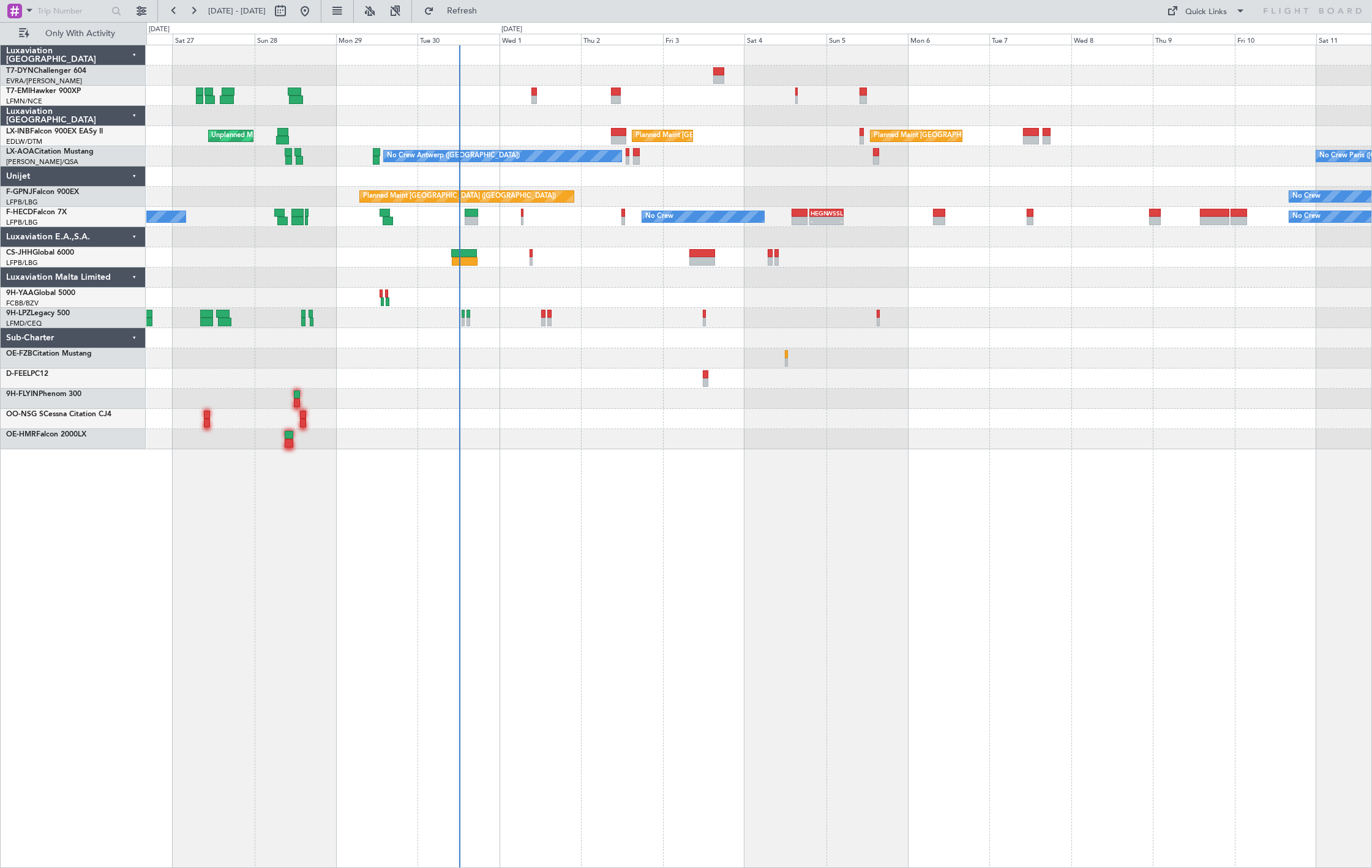
click at [537, 231] on div "Planned Maint [GEOGRAPHIC_DATA] Unplanned Maint [GEOGRAPHIC_DATA] ([GEOGRAPHIC_…" at bounding box center [758, 247] width 1225 height 404
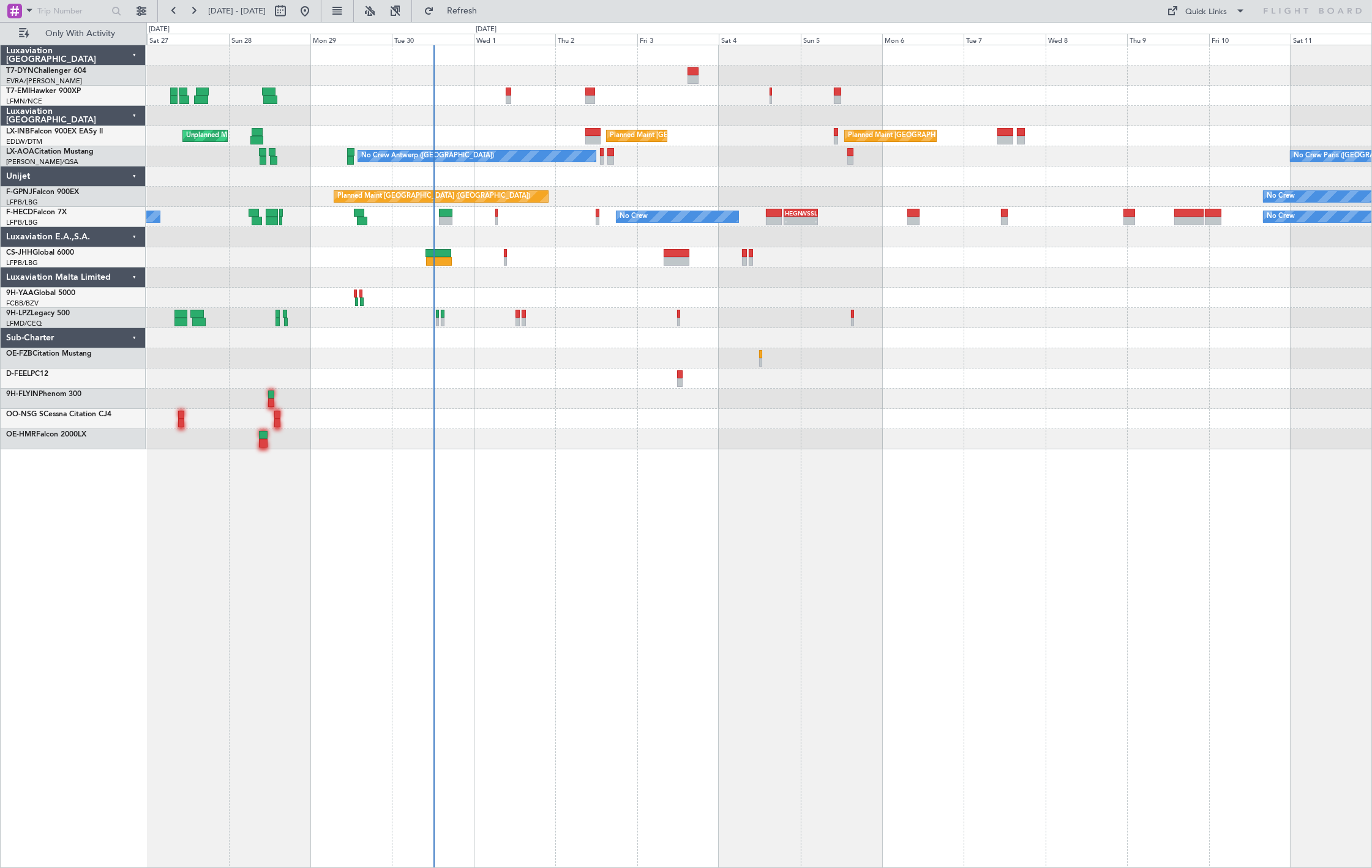
click at [345, 238] on div at bounding box center [758, 237] width 1225 height 20
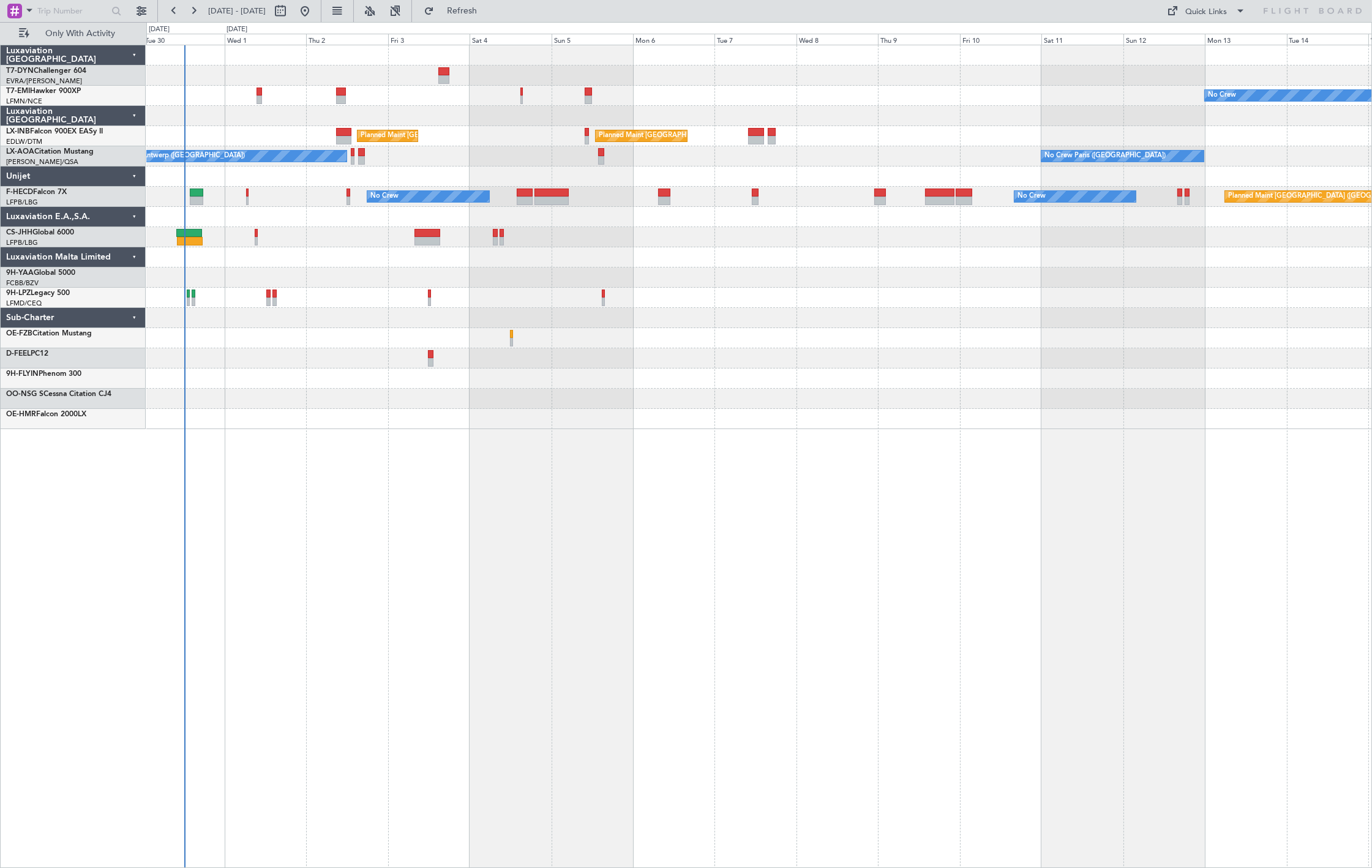
click at [289, 109] on div "No Crew Planned Maint [GEOGRAPHIC_DATA] ([GEOGRAPHIC_DATA]) Planned Maint [GEOG…" at bounding box center [758, 237] width 1225 height 384
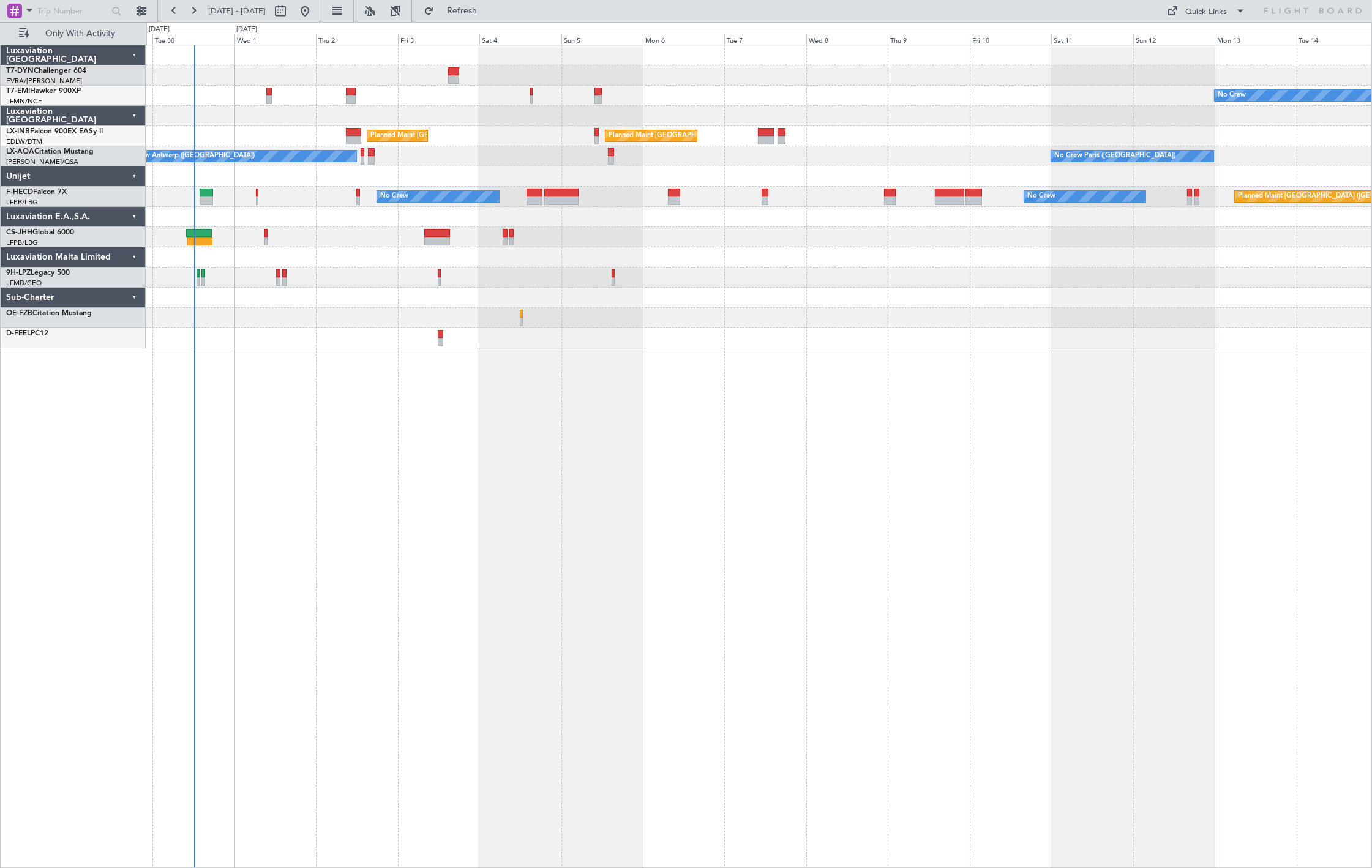
click at [580, 141] on div "Planned Maint [GEOGRAPHIC_DATA] ([GEOGRAPHIC_DATA]) Planned Maint [GEOGRAPHIC_D…" at bounding box center [758, 136] width 1225 height 20
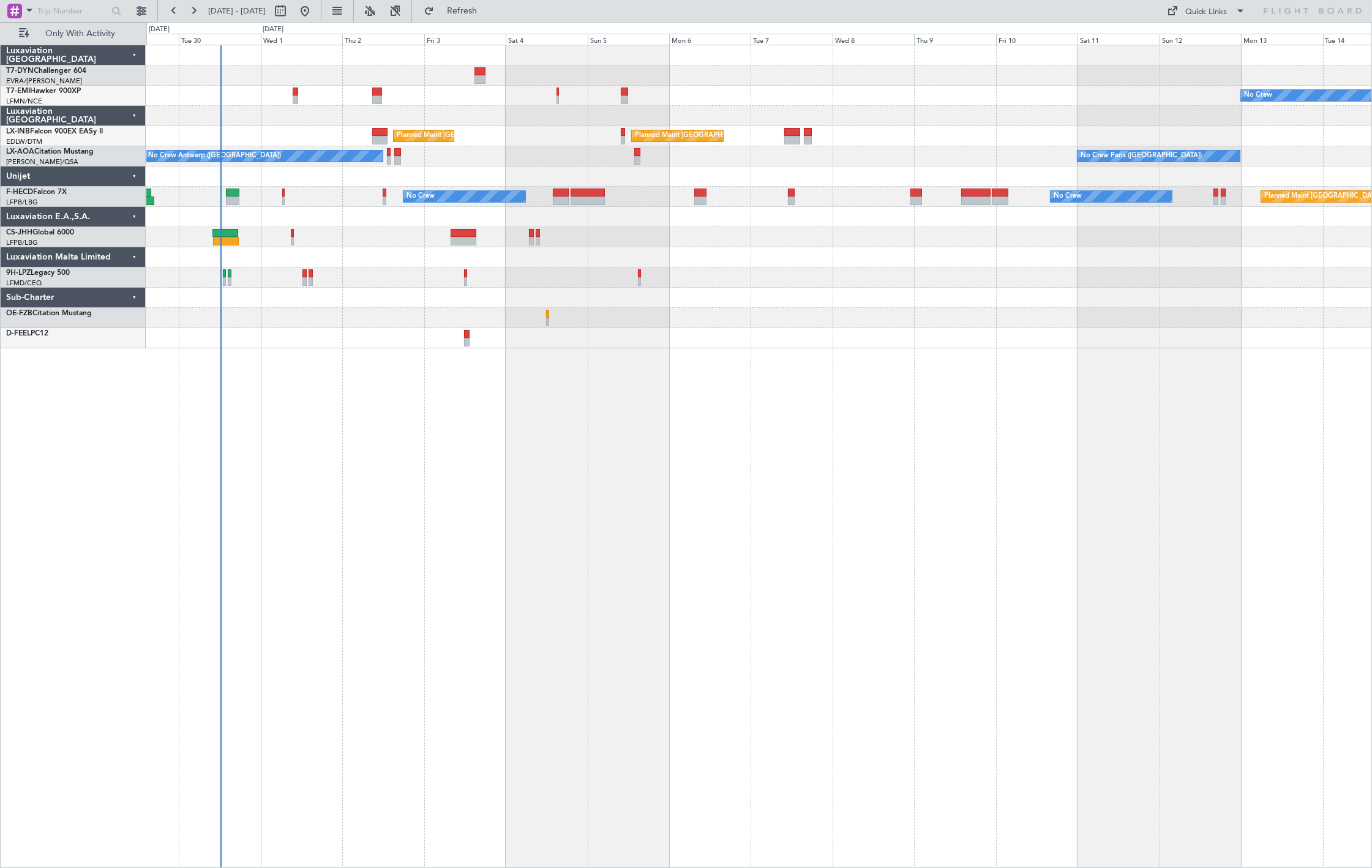
click at [600, 141] on div "No Crew Planned Maint [GEOGRAPHIC_DATA] ([GEOGRAPHIC_DATA]) Planned Maint [GEOG…" at bounding box center [758, 196] width 1225 height 303
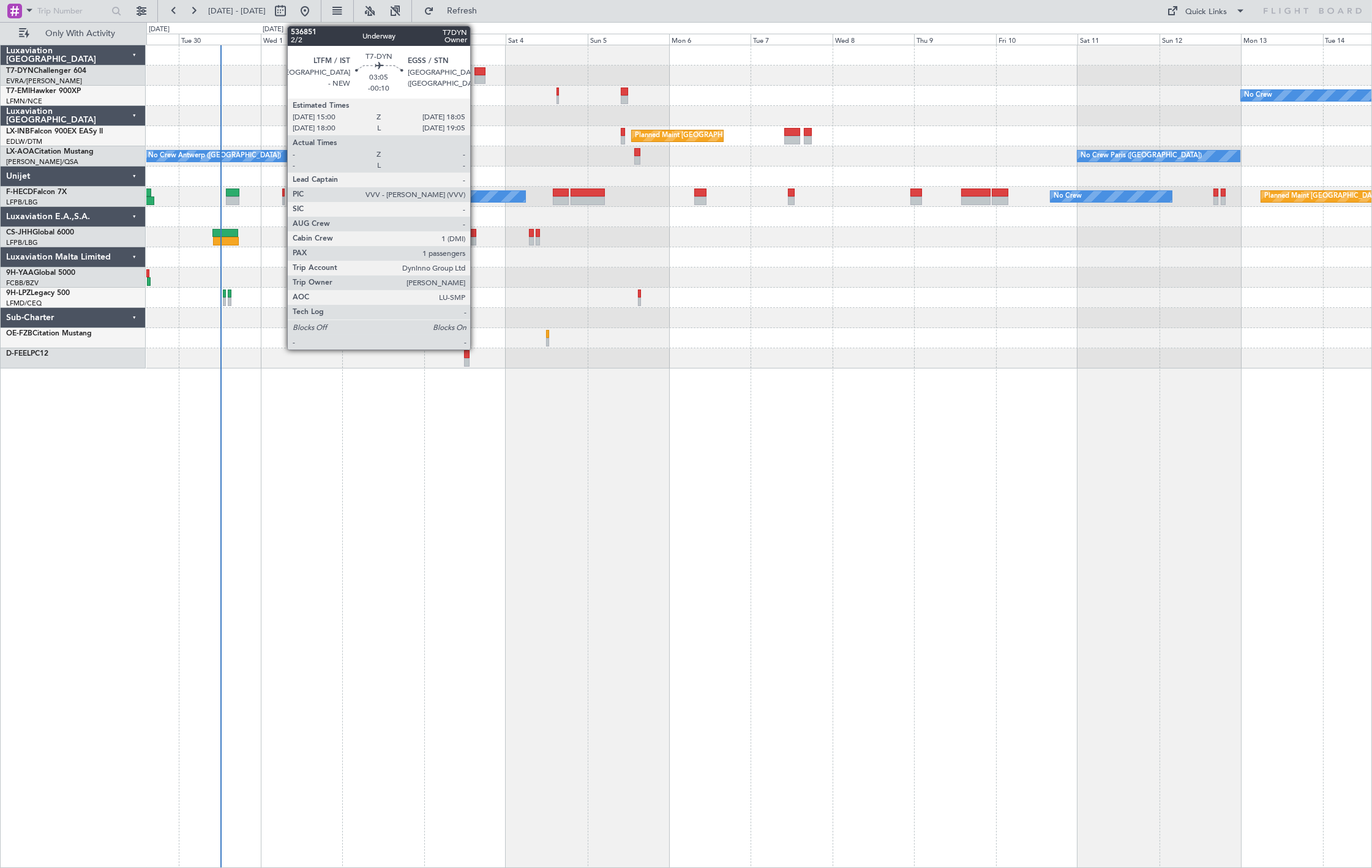
click at [476, 71] on div at bounding box center [480, 71] width 11 height 8
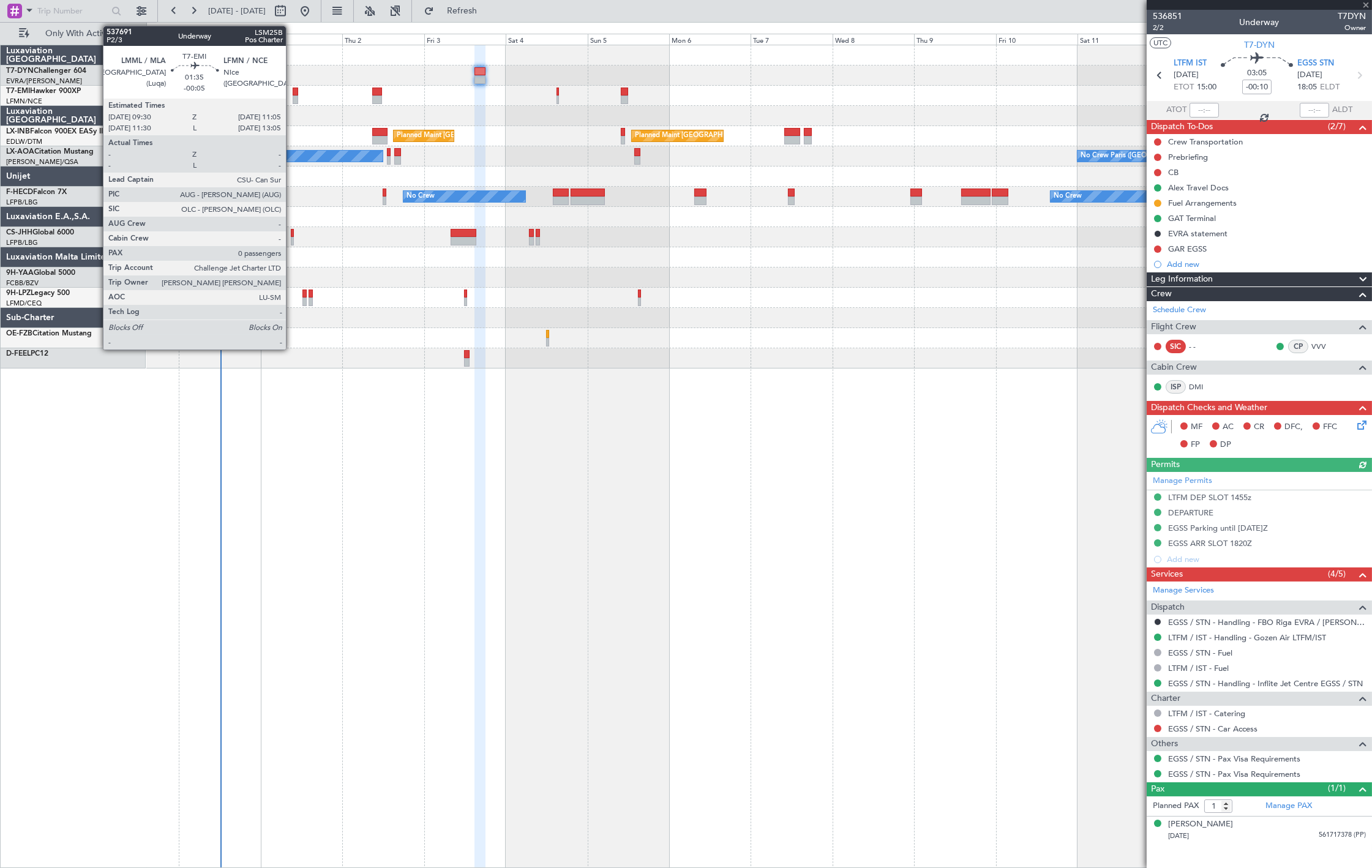
click at [293, 92] on div at bounding box center [295, 92] width 6 height 8
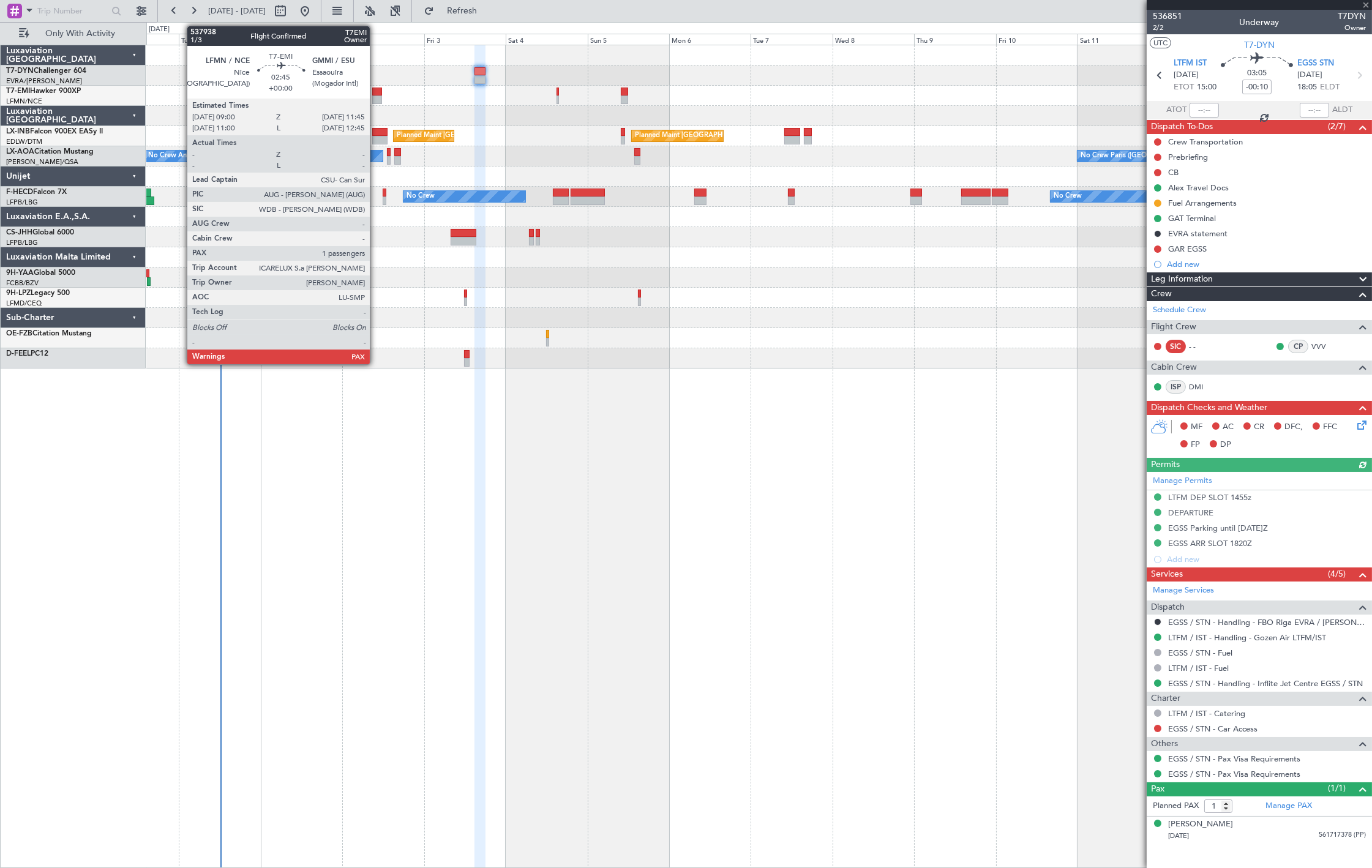
type input "-00:05"
type input "0"
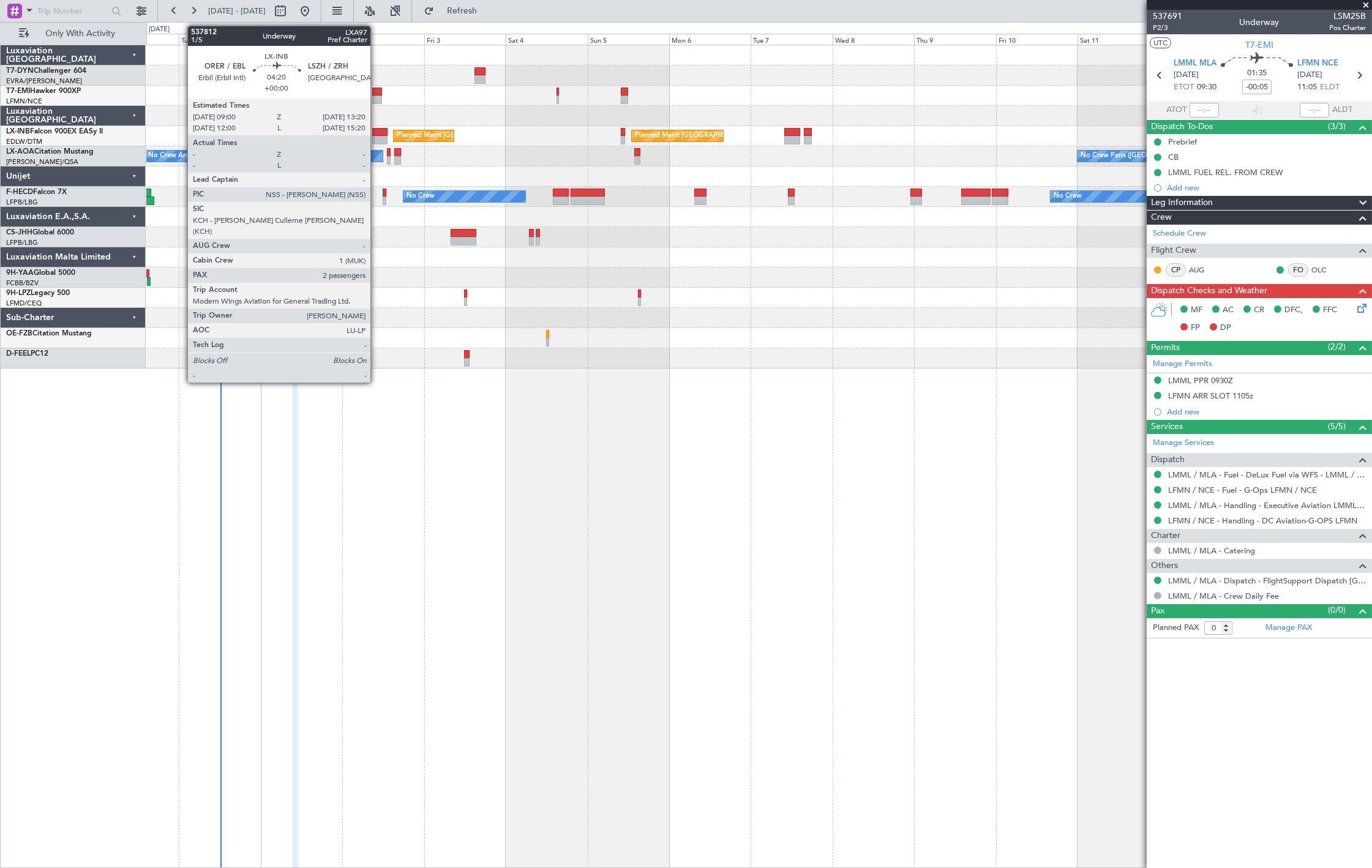
click at [376, 130] on div at bounding box center [380, 132] width 15 height 8
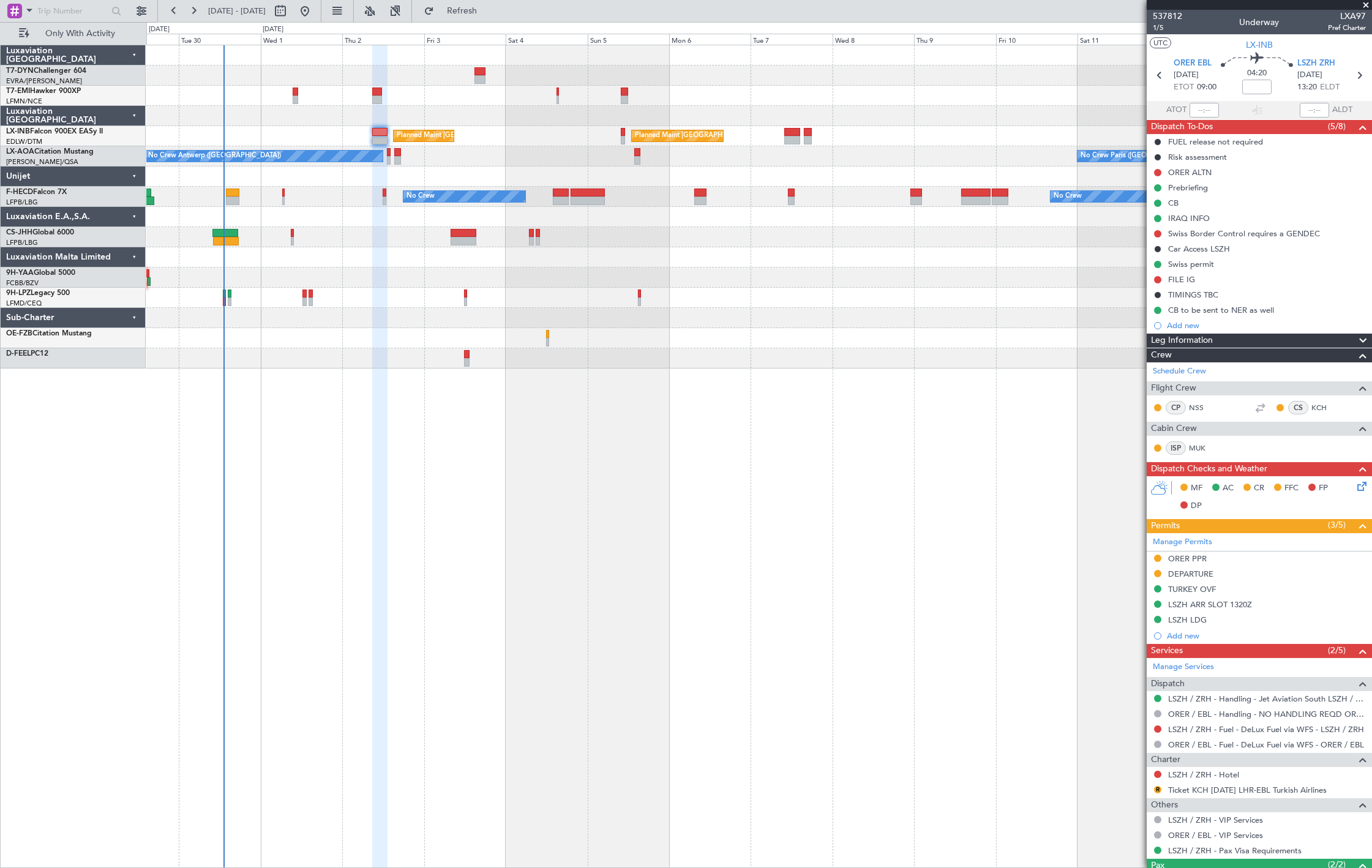
click at [518, 294] on div "No Crew Planned Maint [GEOGRAPHIC_DATA] ([GEOGRAPHIC_DATA]) Planned Maint [GEOG…" at bounding box center [758, 207] width 1225 height 323
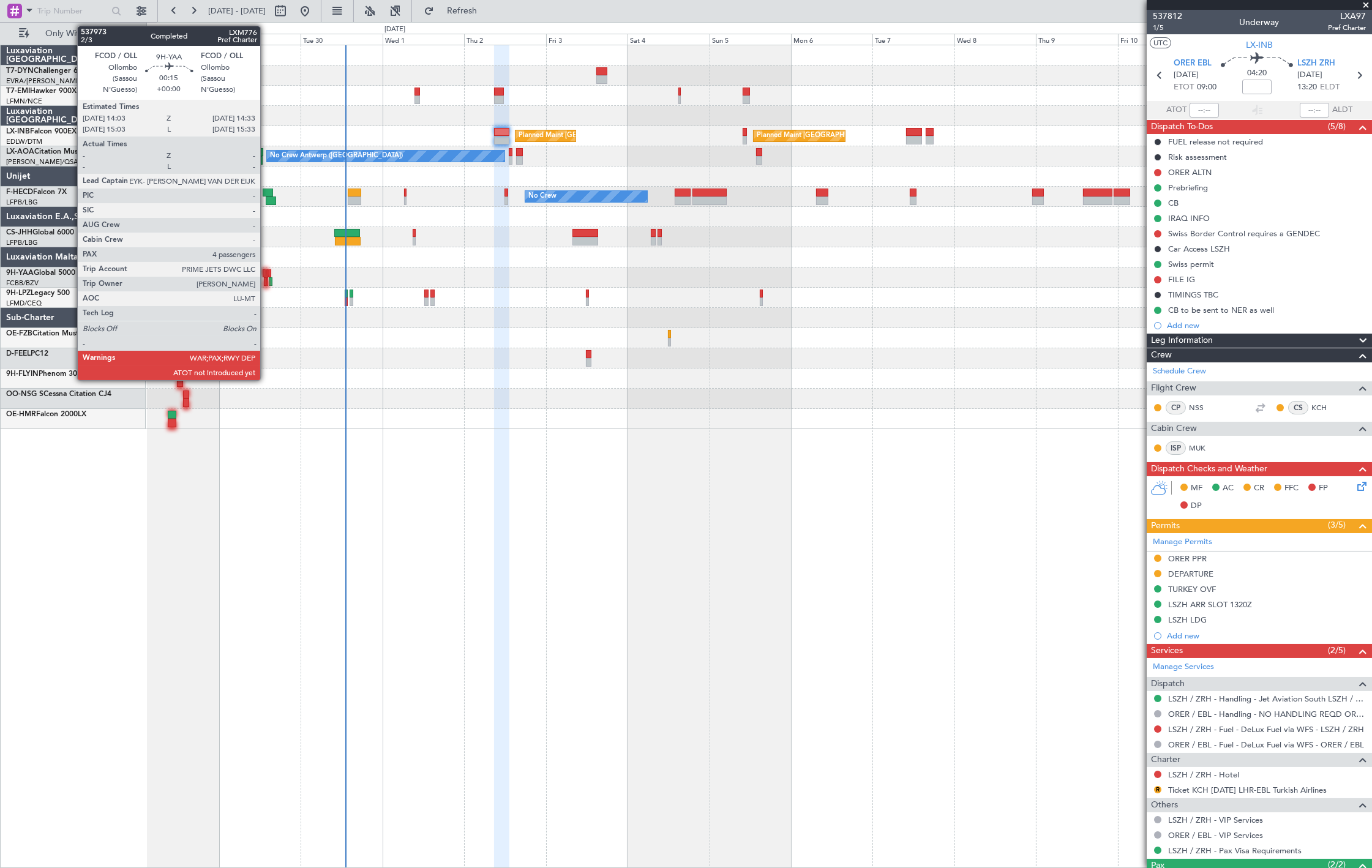
click at [266, 277] on div at bounding box center [267, 281] width 2 height 8
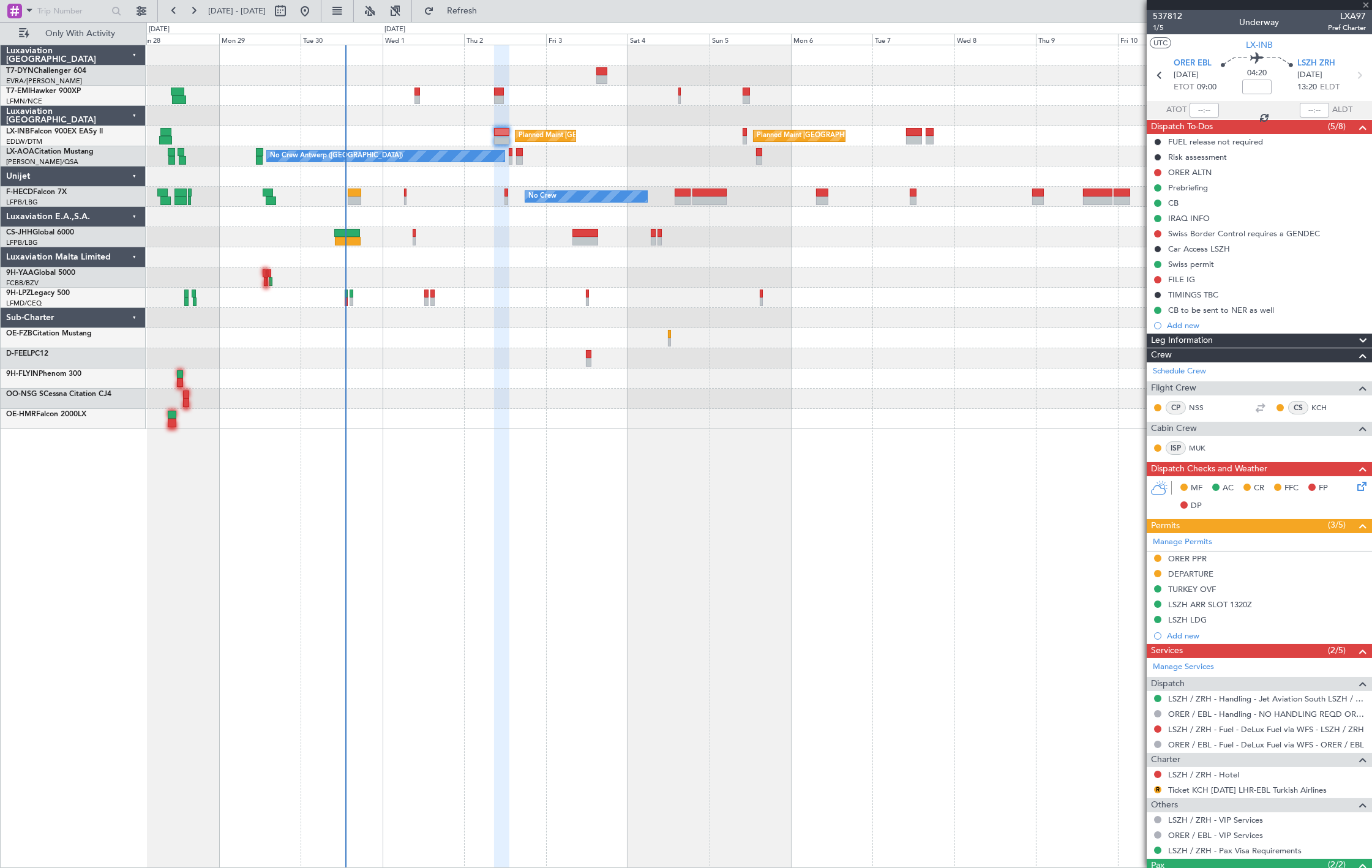
type input "4"
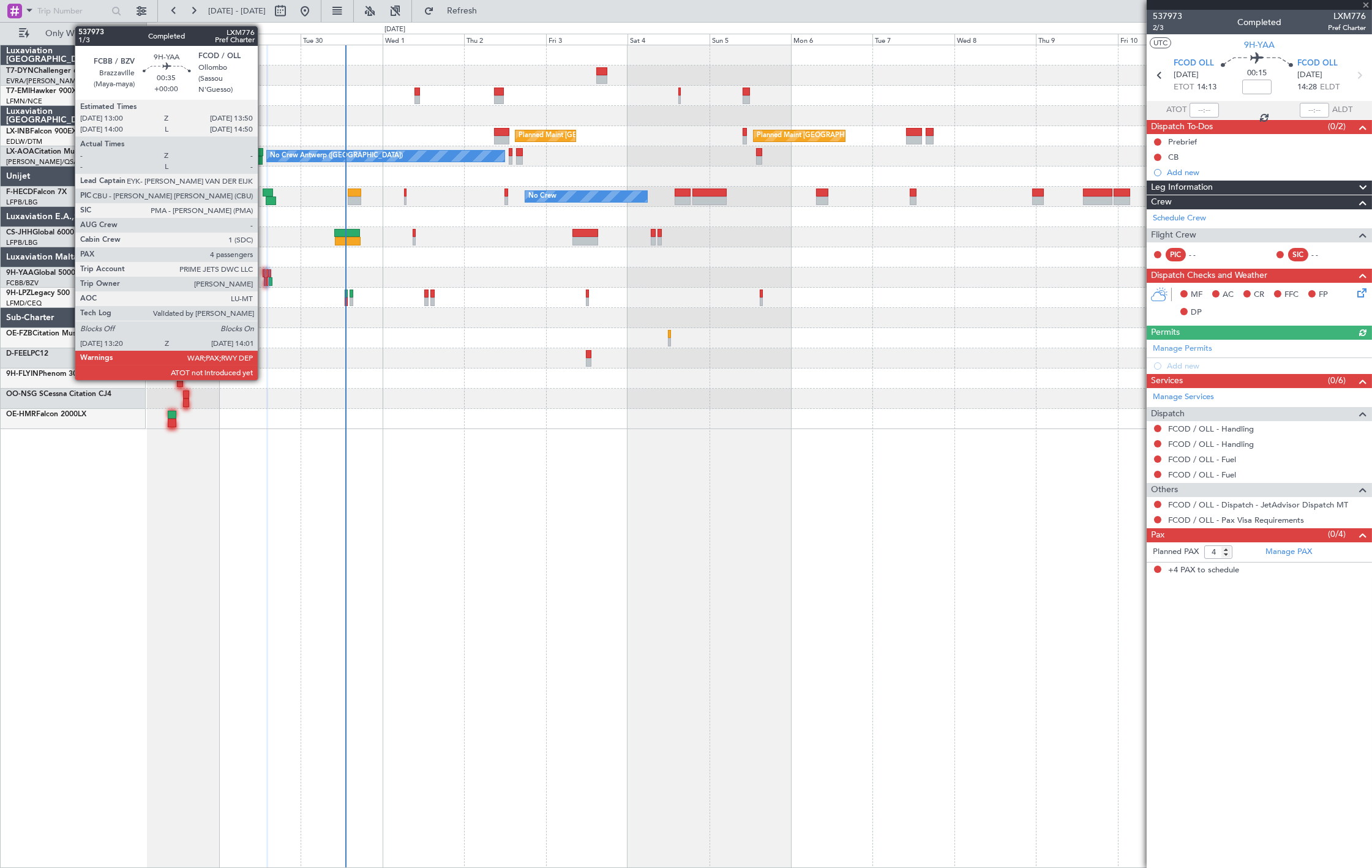
click at [264, 275] on div at bounding box center [264, 274] width 3 height 8
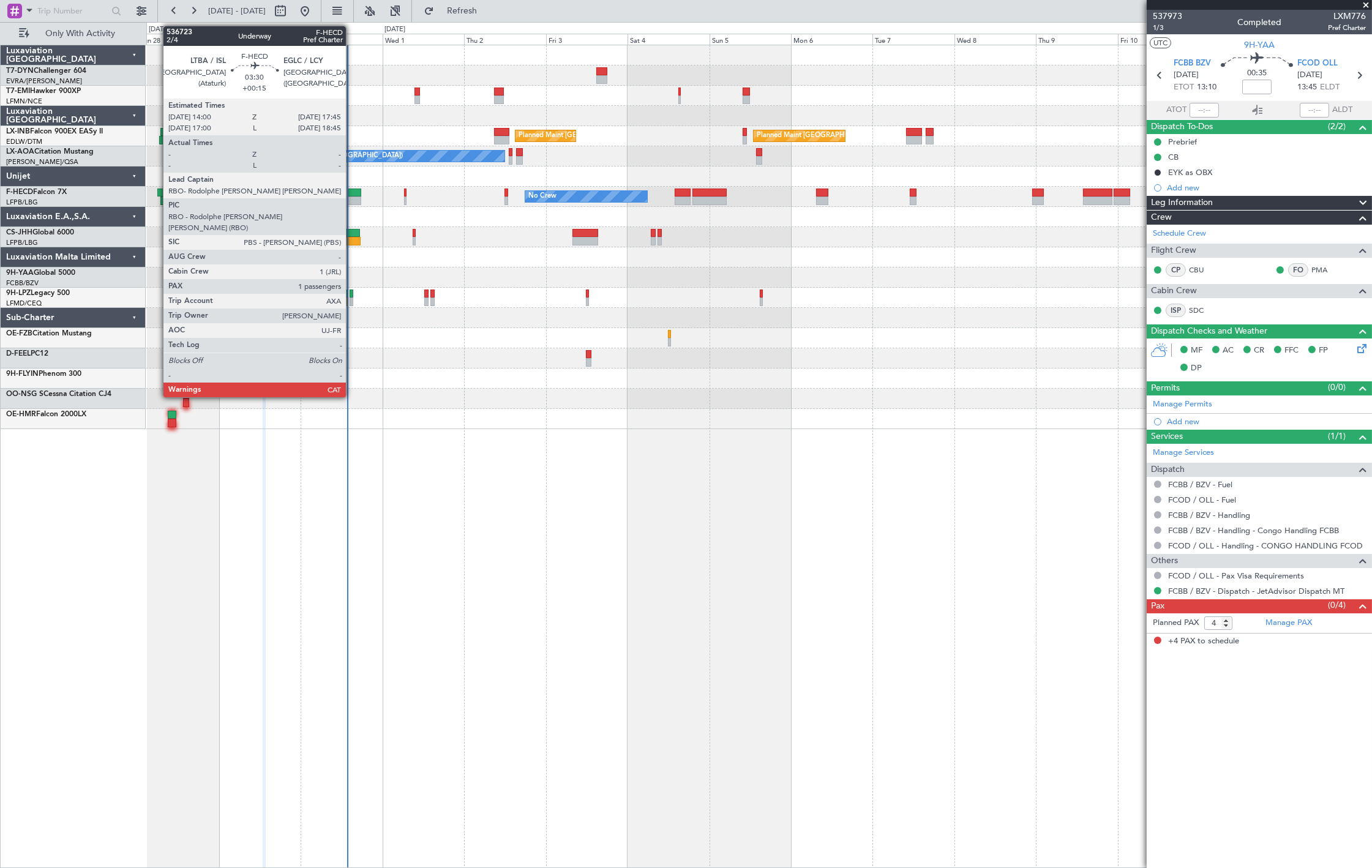
click at [352, 197] on div at bounding box center [354, 201] width 13 height 8
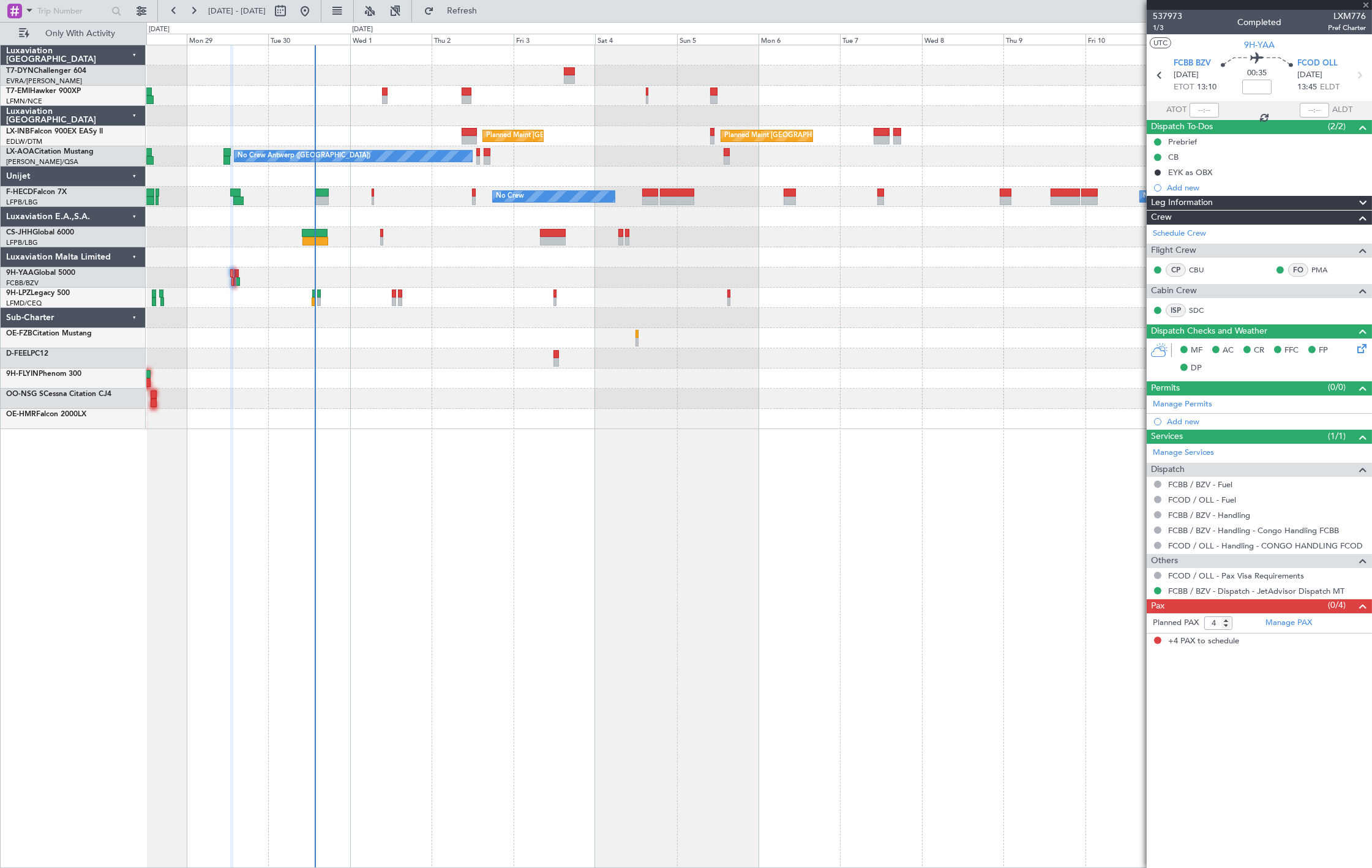
click at [325, 218] on div at bounding box center [758, 217] width 1225 height 20
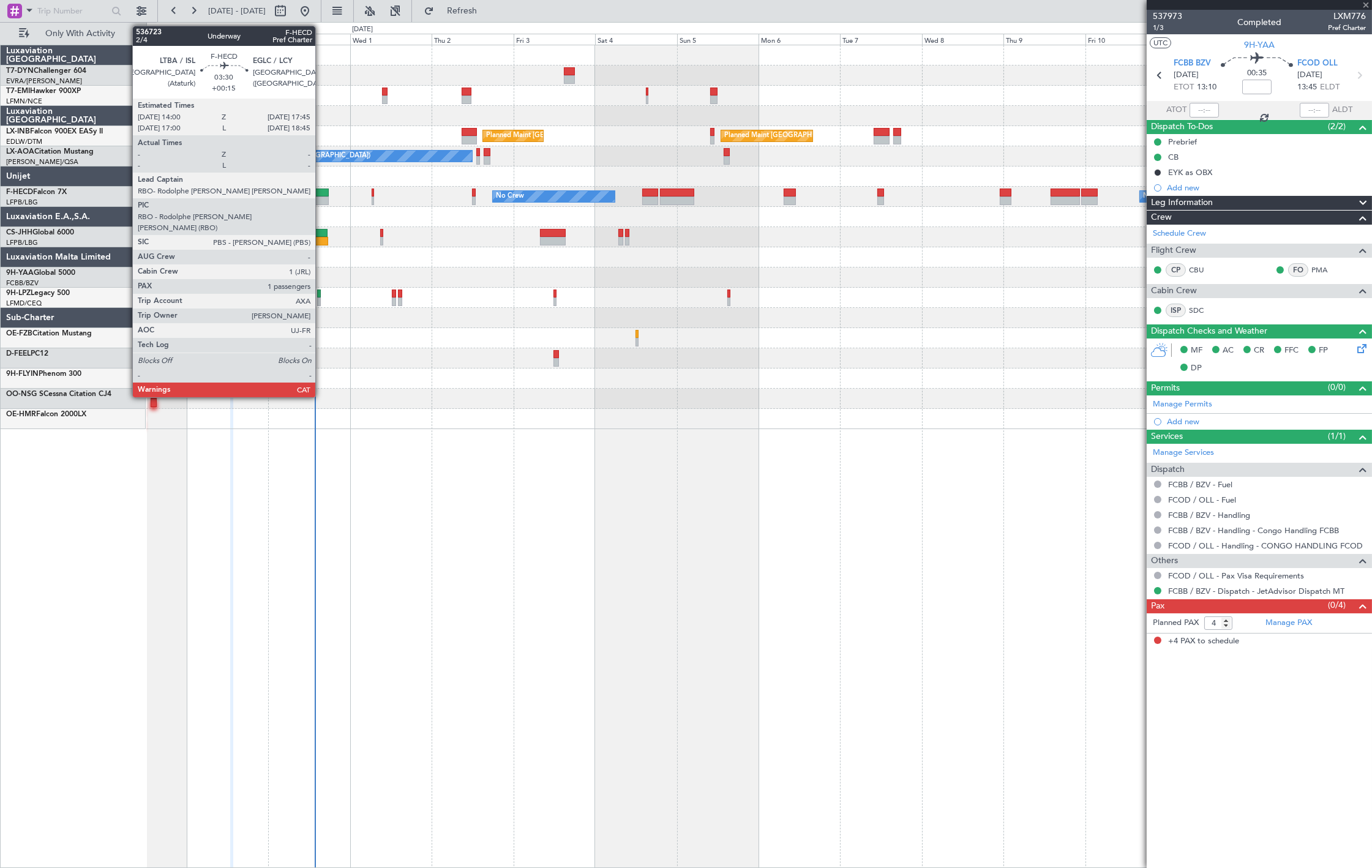
type input "+00:15"
type input "1"
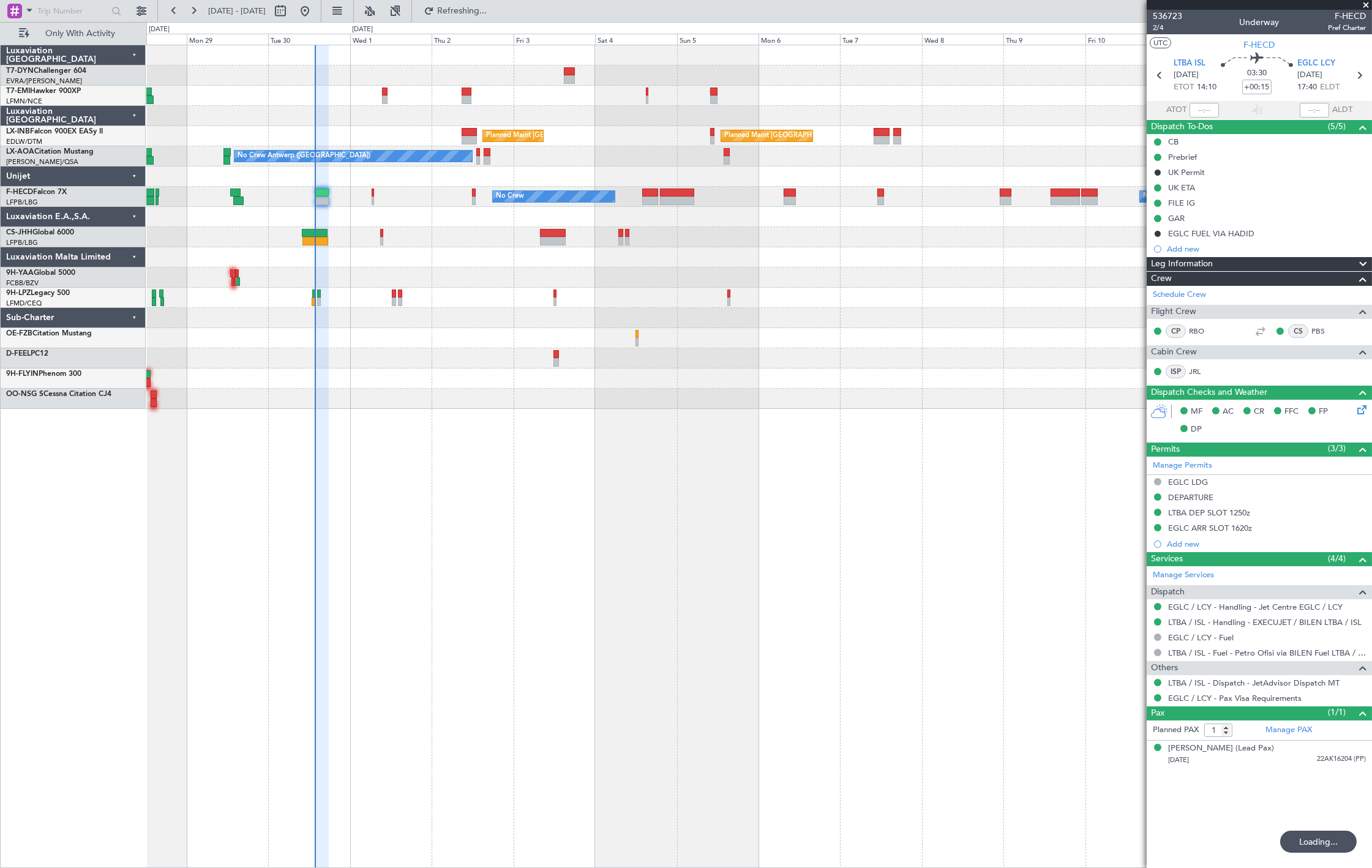
type input "13:38"
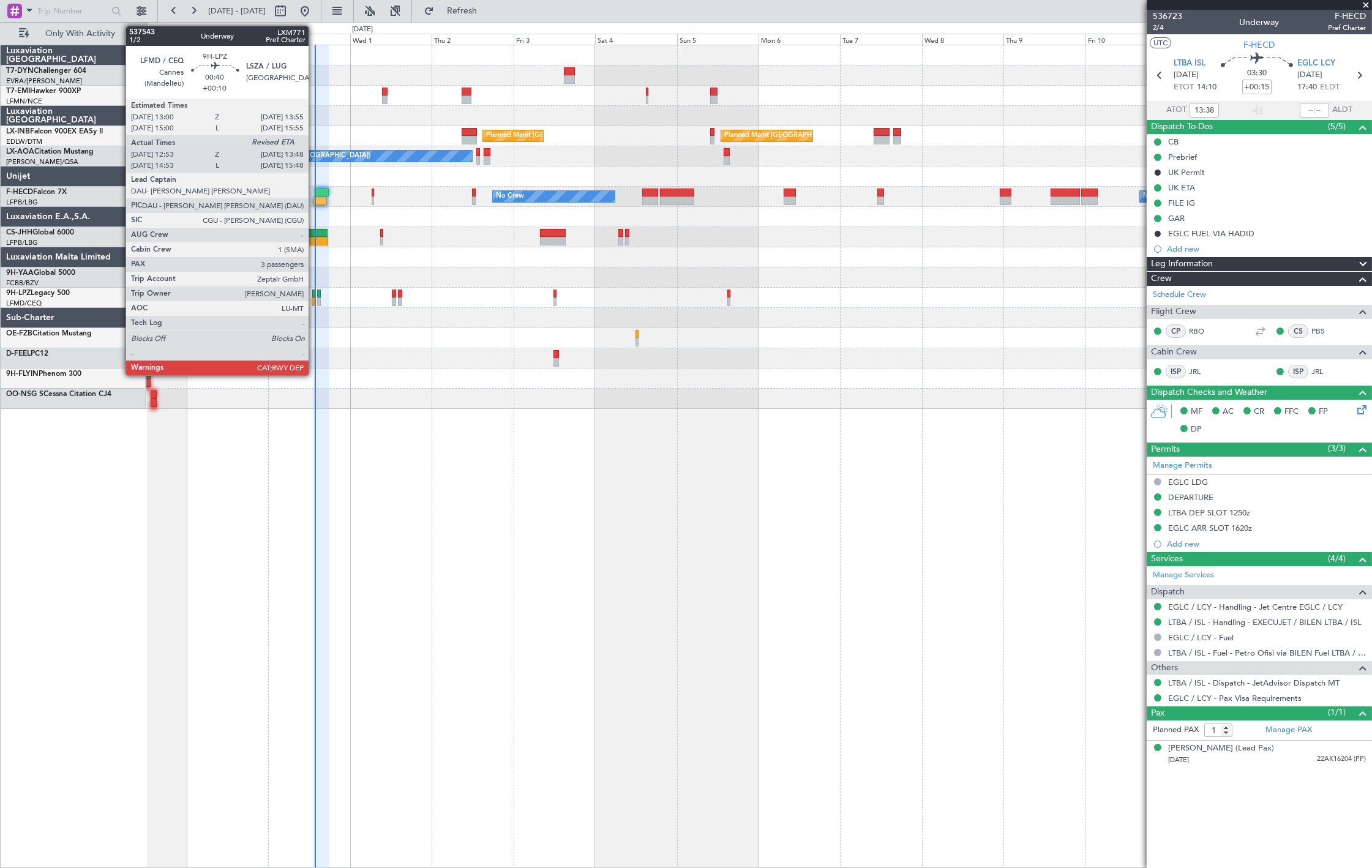
click at [315, 302] on div at bounding box center [313, 302] width 3 height 8
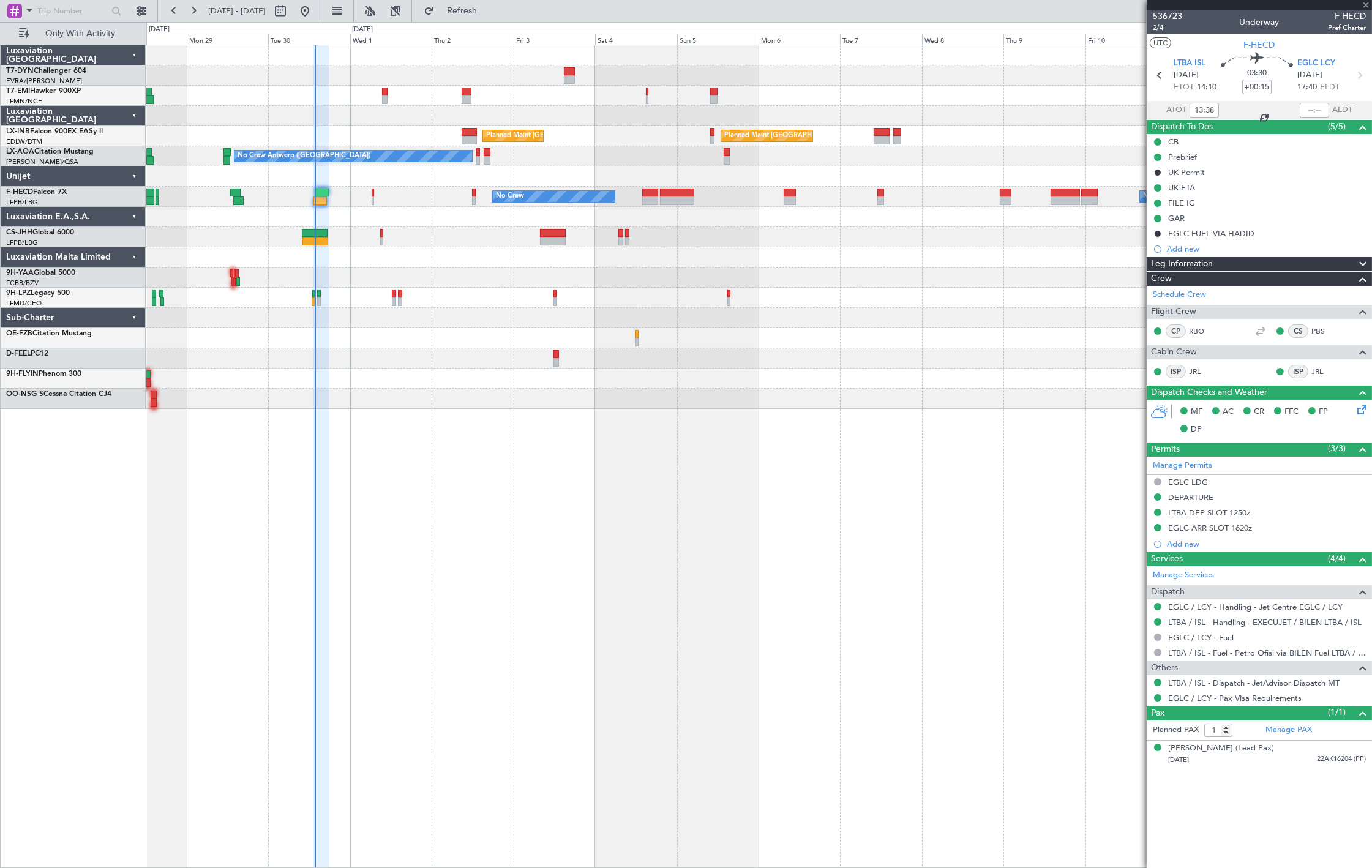
type input "+00:10"
type input "13:03"
type input "3"
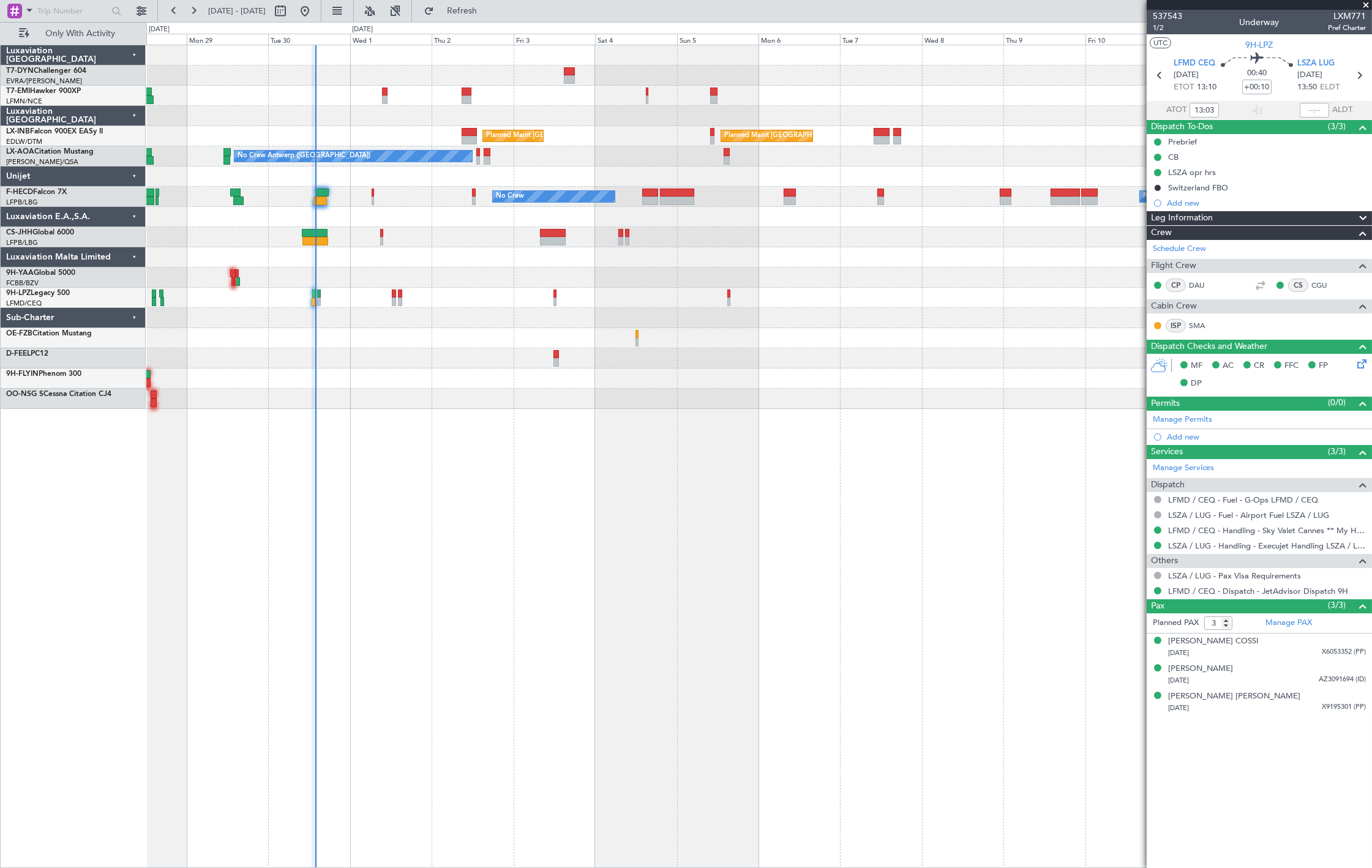
type input "13:42"
